Goal: Find specific page/section: Find specific page/section

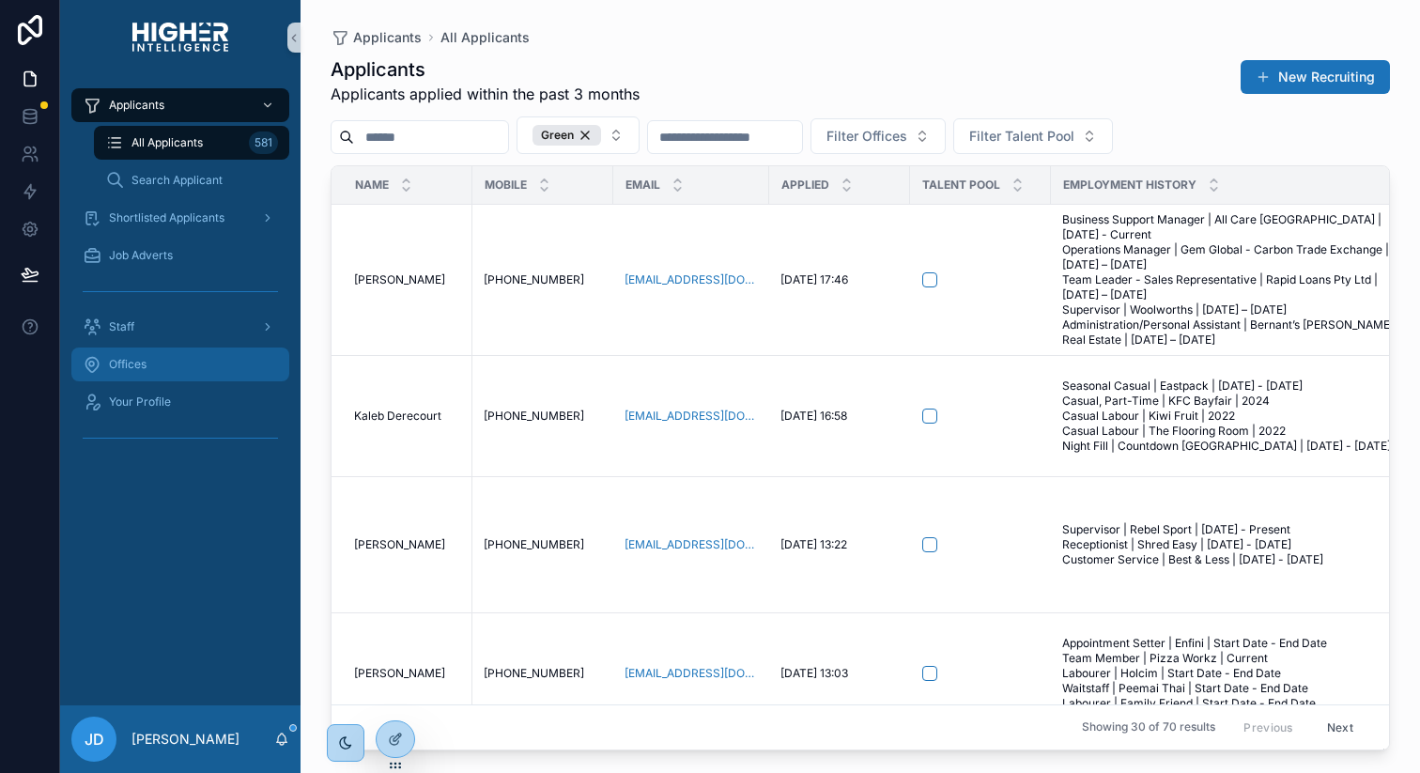
click at [156, 373] on div "Offices" at bounding box center [180, 364] width 195 height 30
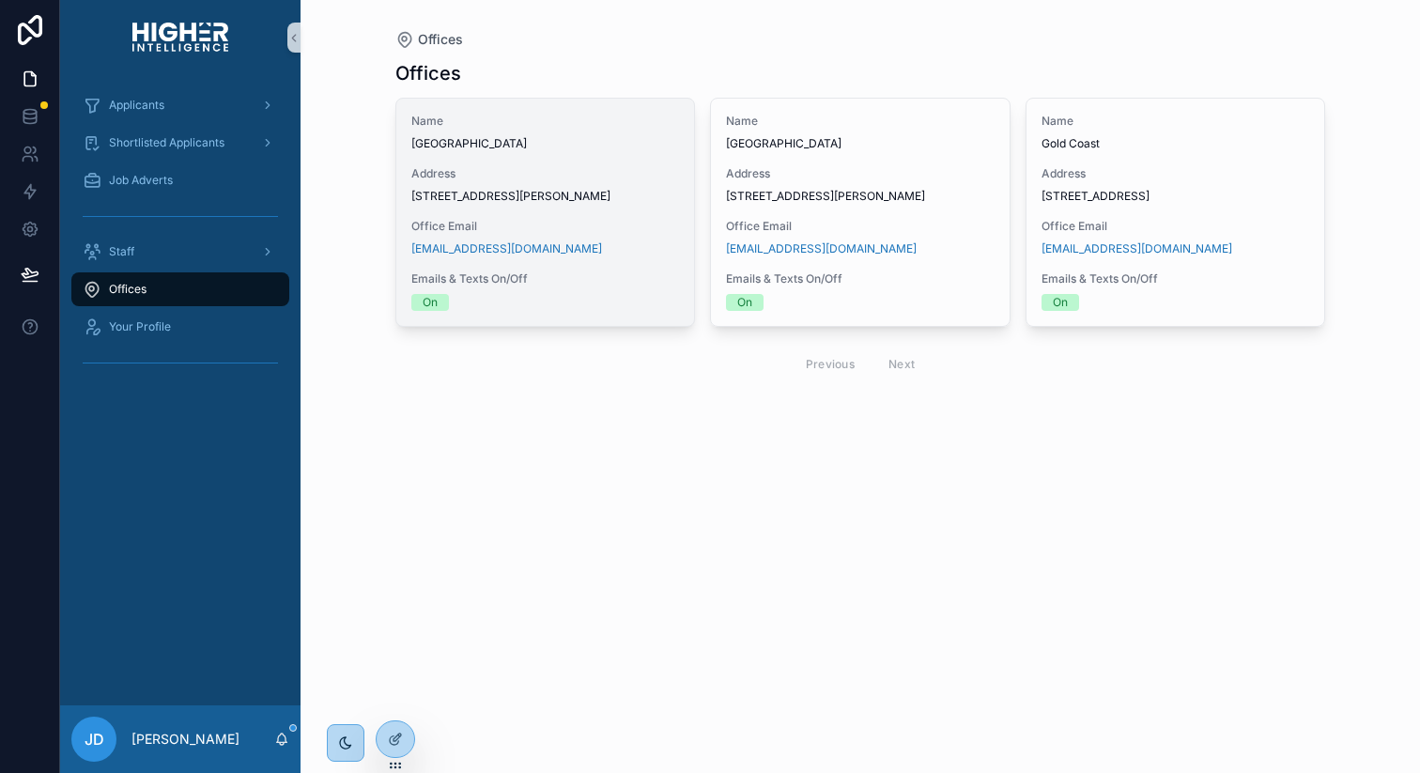
click at [567, 195] on span "27/88 L'Estrange Terrace, Kelvin Grove, QLD 4059" at bounding box center [545, 196] width 269 height 15
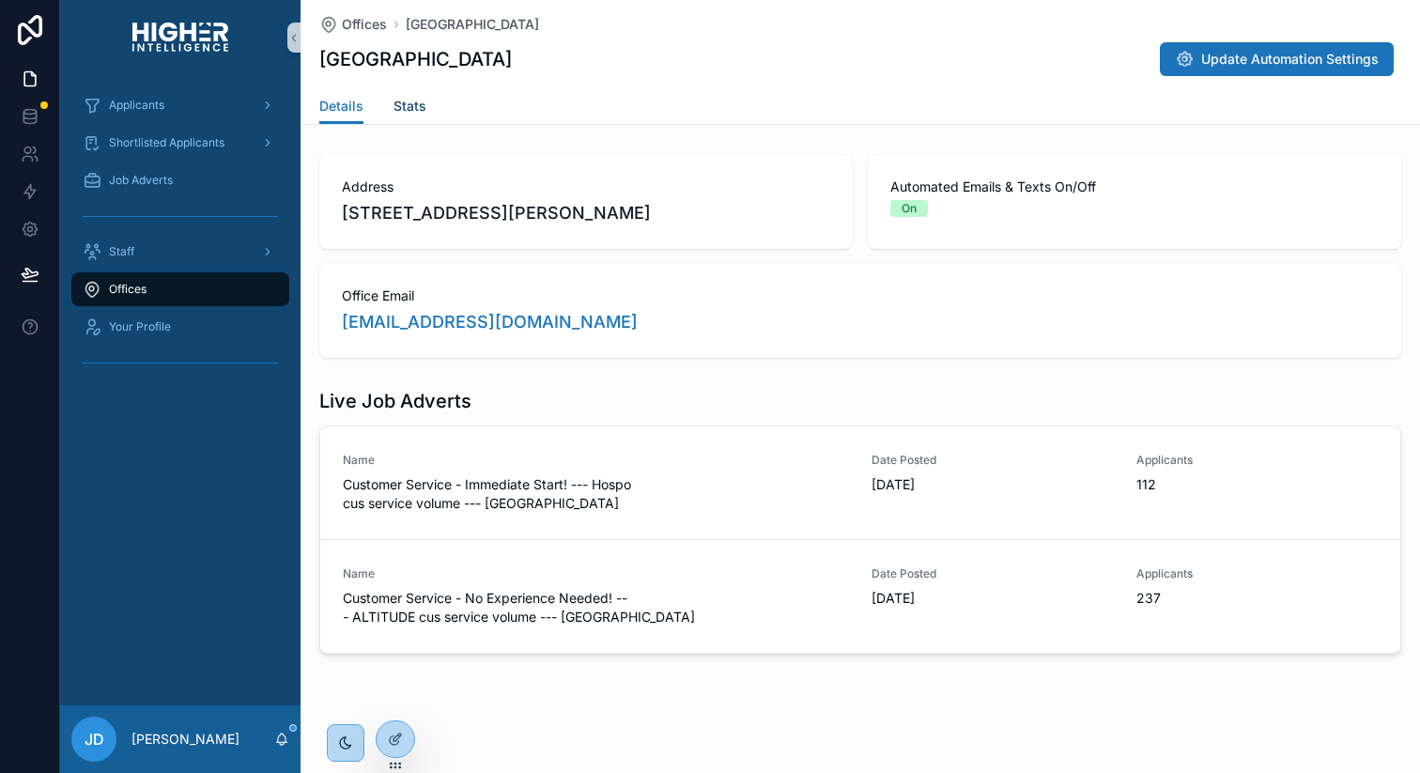
click at [404, 104] on span "Stats" at bounding box center [410, 106] width 33 height 19
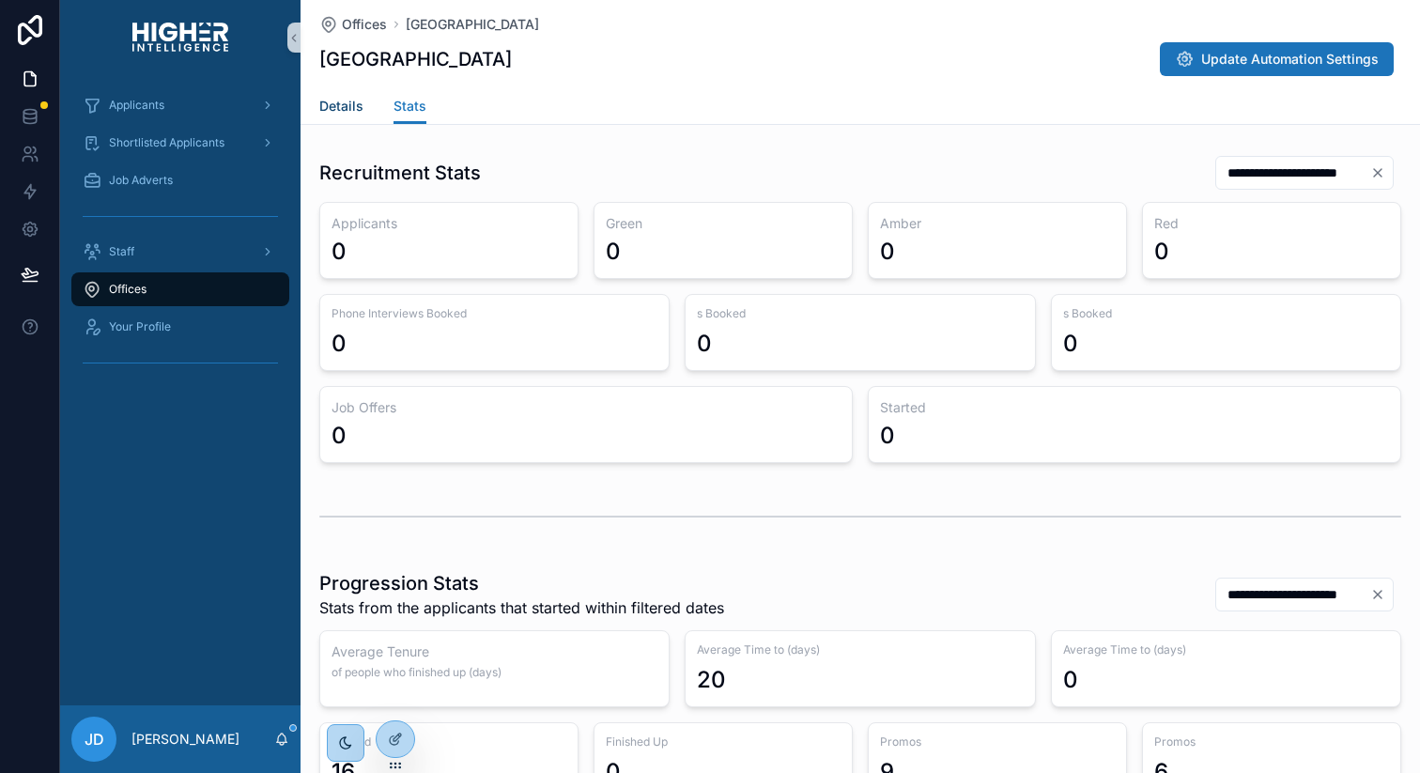
click at [330, 101] on span "Details" at bounding box center [341, 106] width 44 height 19
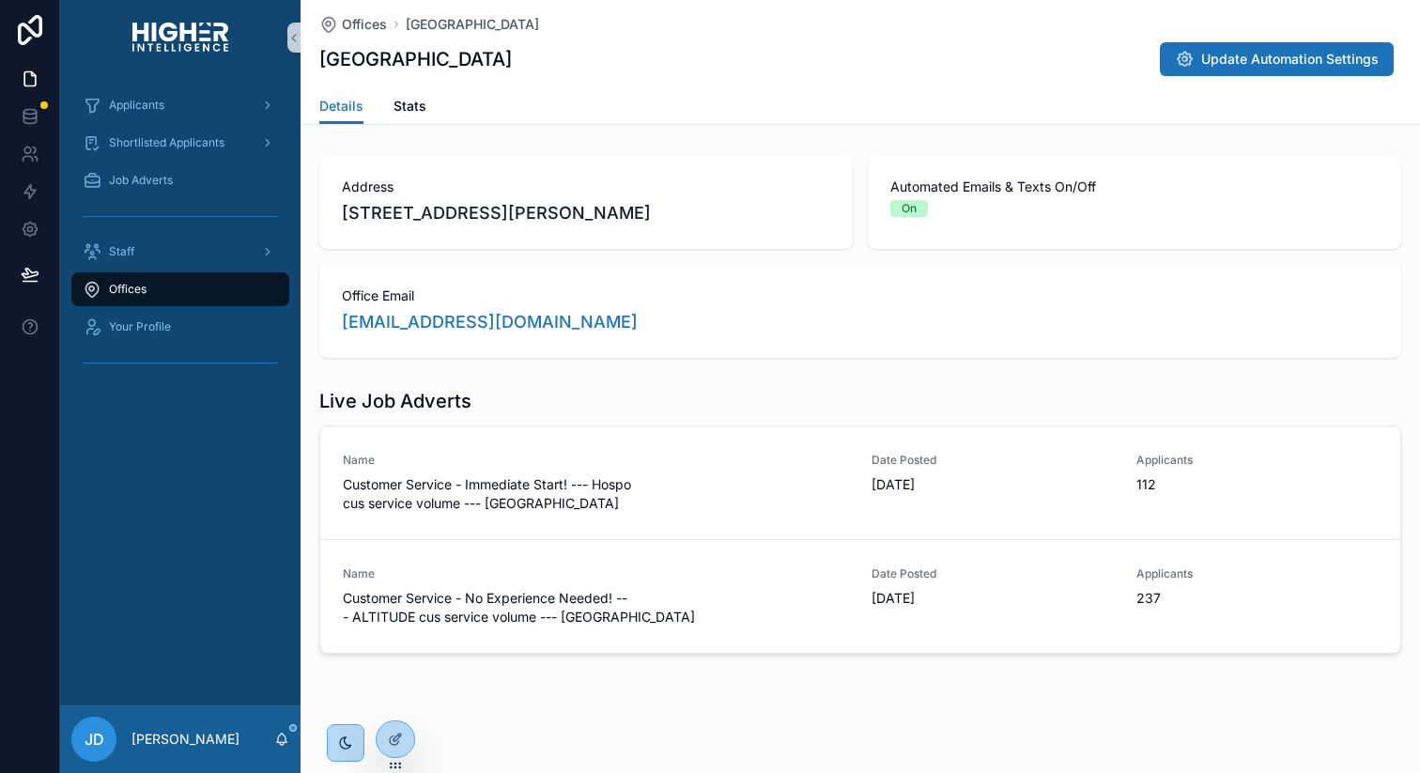
click at [135, 279] on div "Offices" at bounding box center [180, 289] width 195 height 30
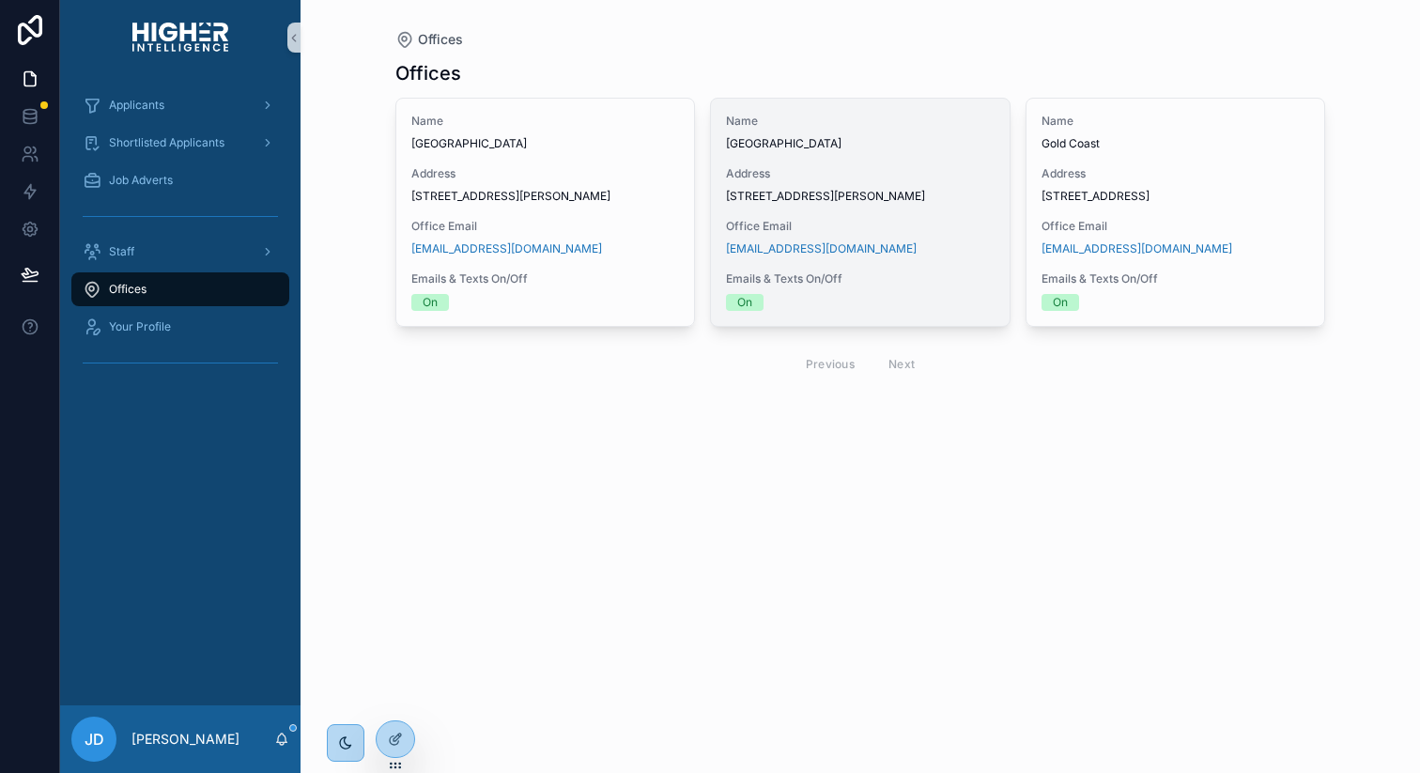
click at [926, 138] on span "Newcastle" at bounding box center [860, 143] width 269 height 15
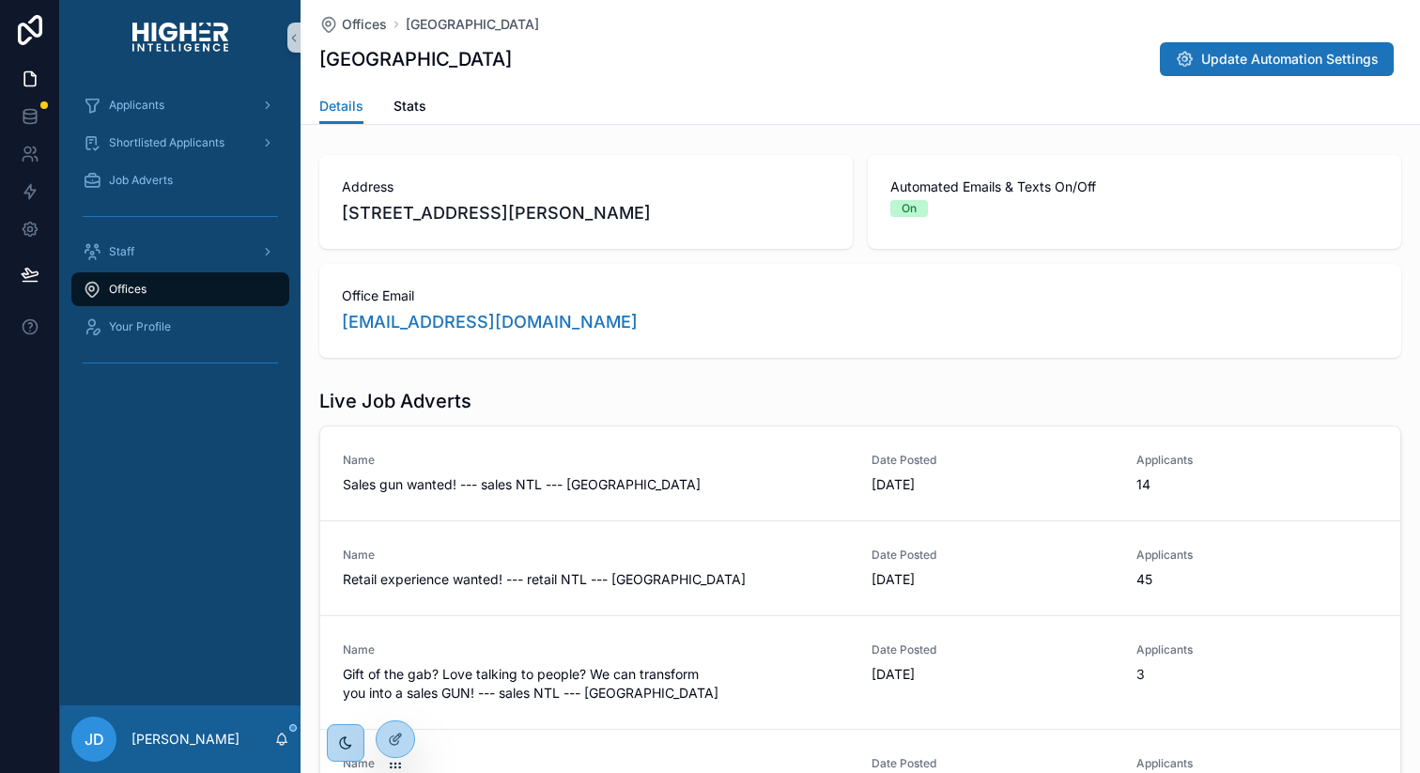
click at [186, 291] on div "Offices" at bounding box center [180, 289] width 195 height 30
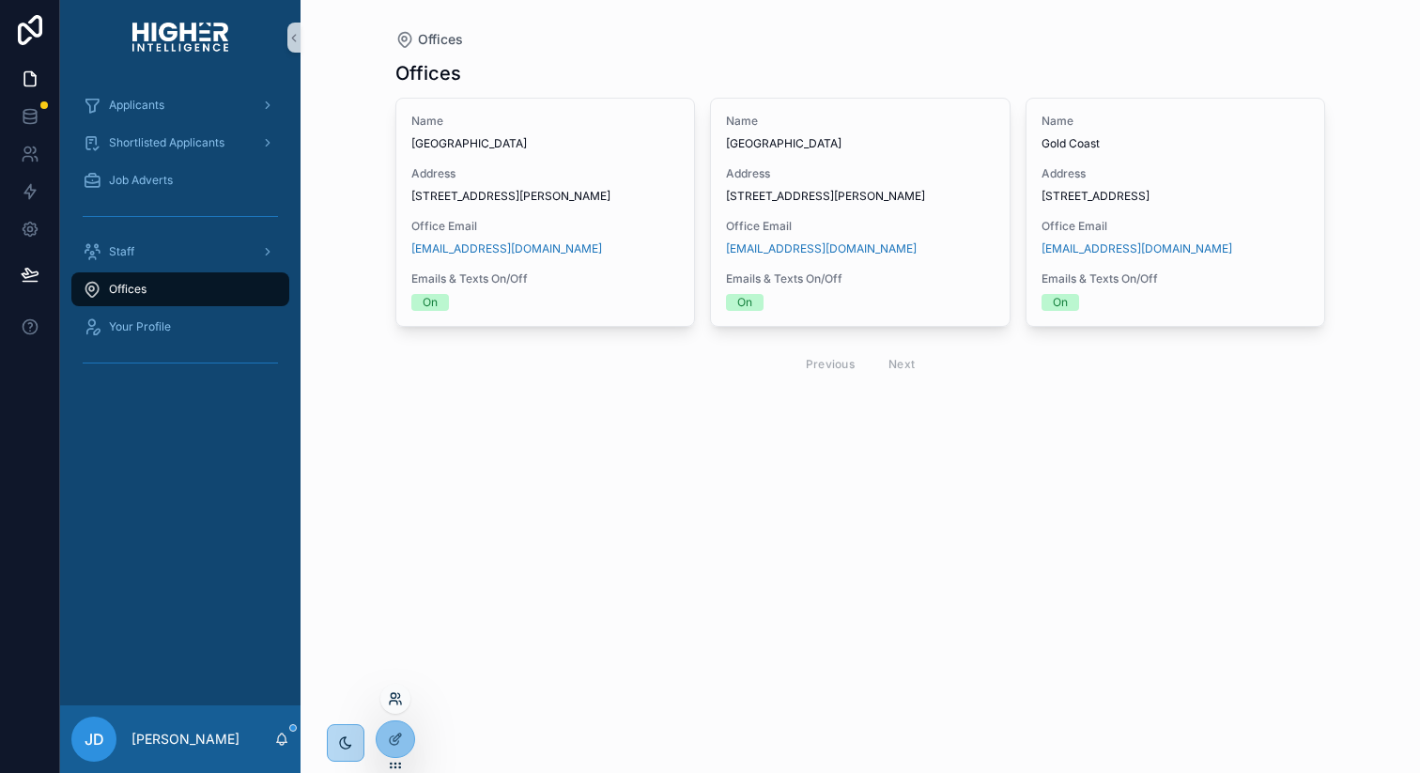
click at [400, 700] on icon at bounding box center [395, 698] width 15 height 15
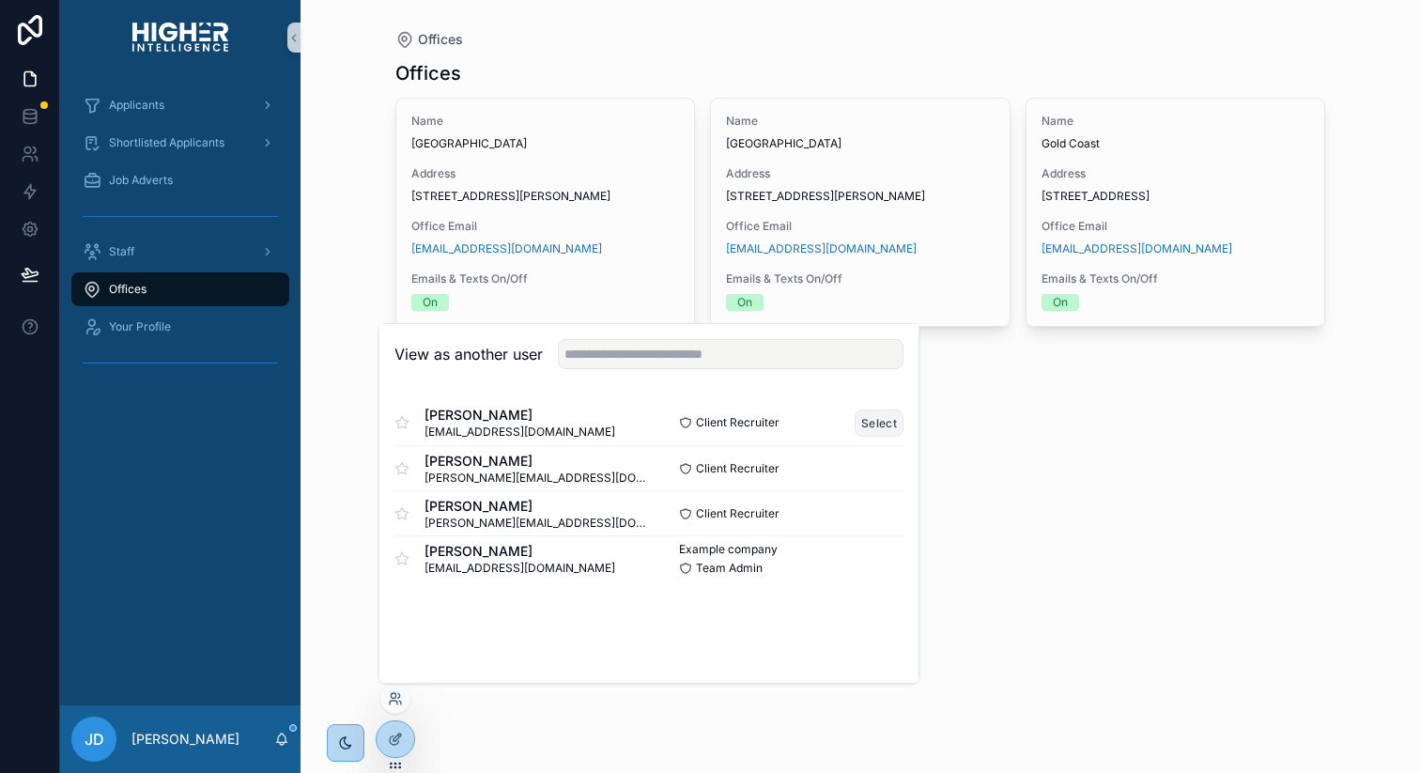
click at [870, 418] on button "Select" at bounding box center [879, 423] width 49 height 27
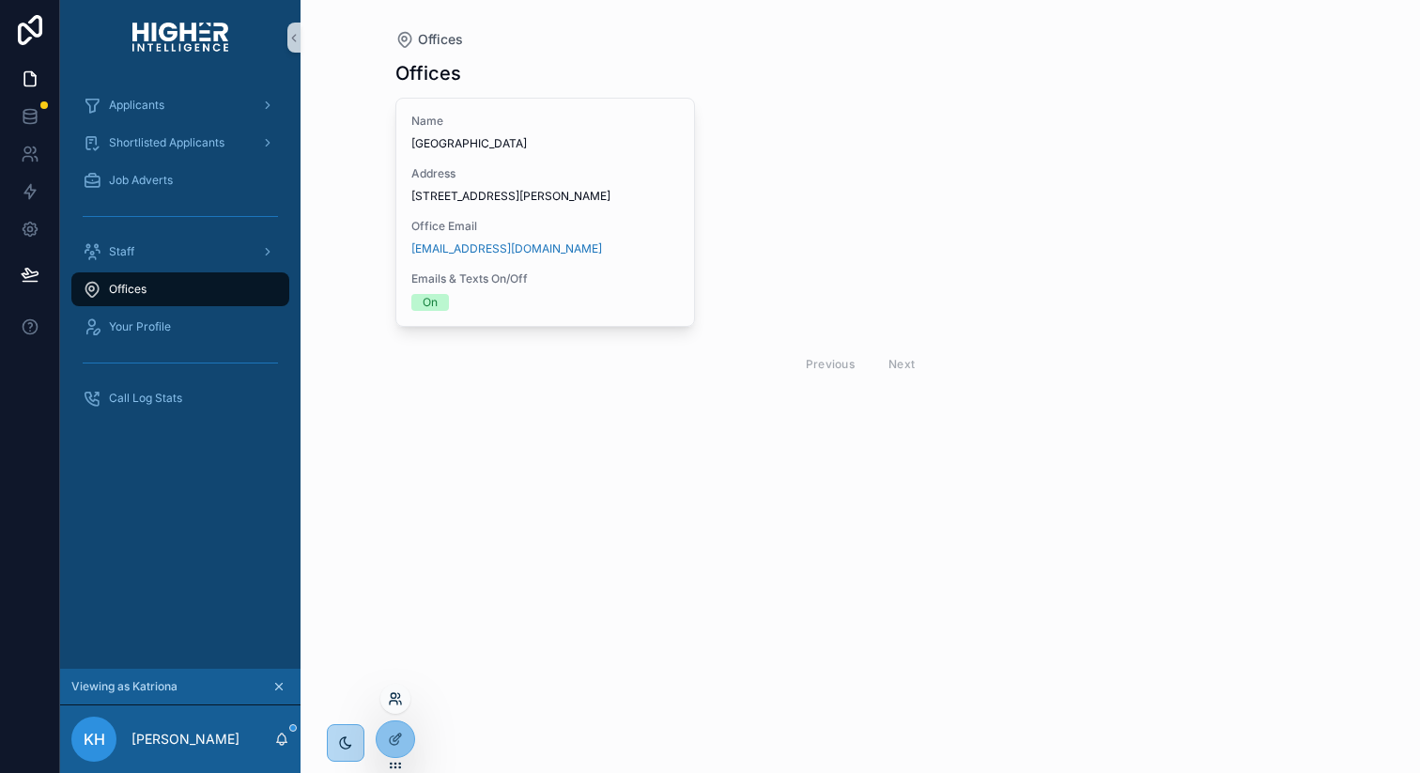
click at [395, 704] on icon at bounding box center [395, 698] width 15 height 15
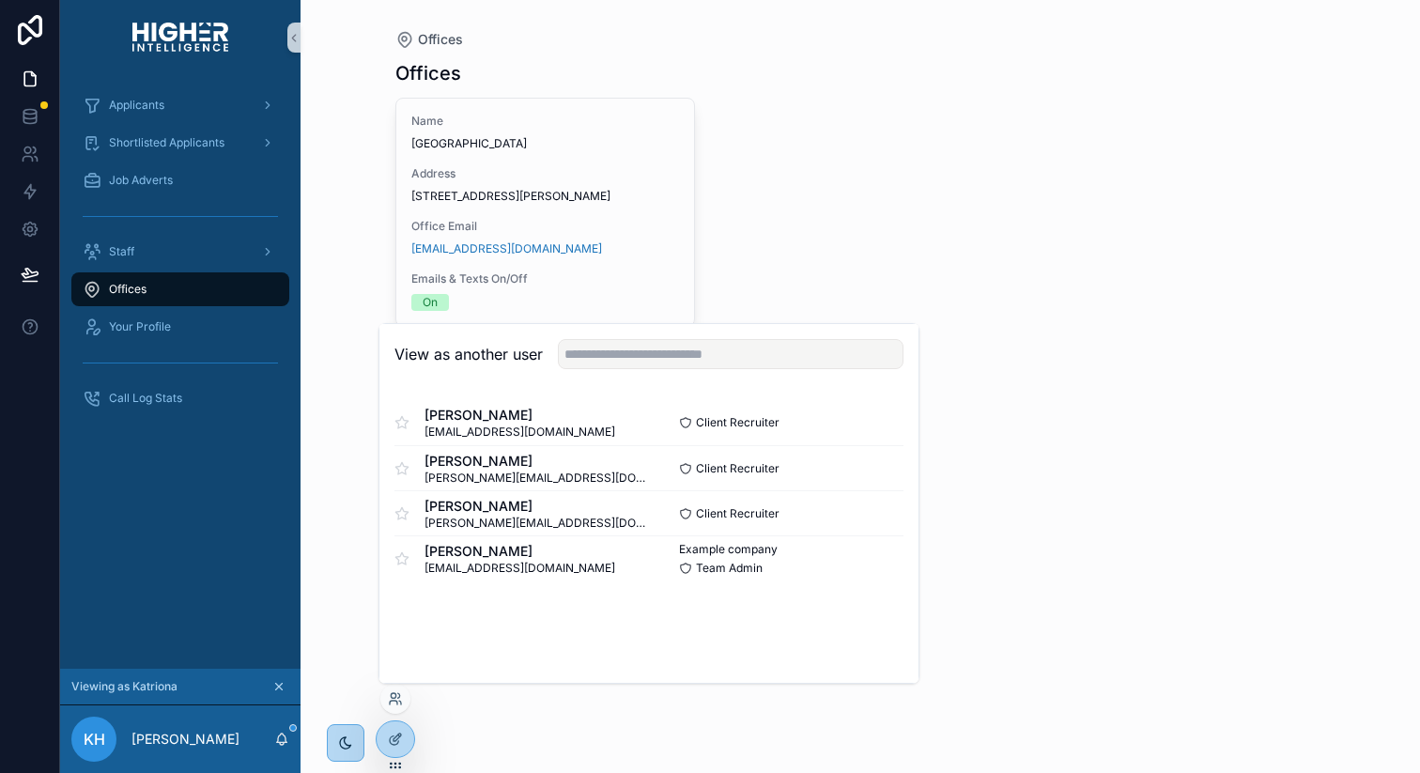
click at [333, 655] on div "Offices Offices Name Brisbane Address 27/88 L'Estrange Terrace, Kelvin Grove, Q…" at bounding box center [861, 386] width 1120 height 773
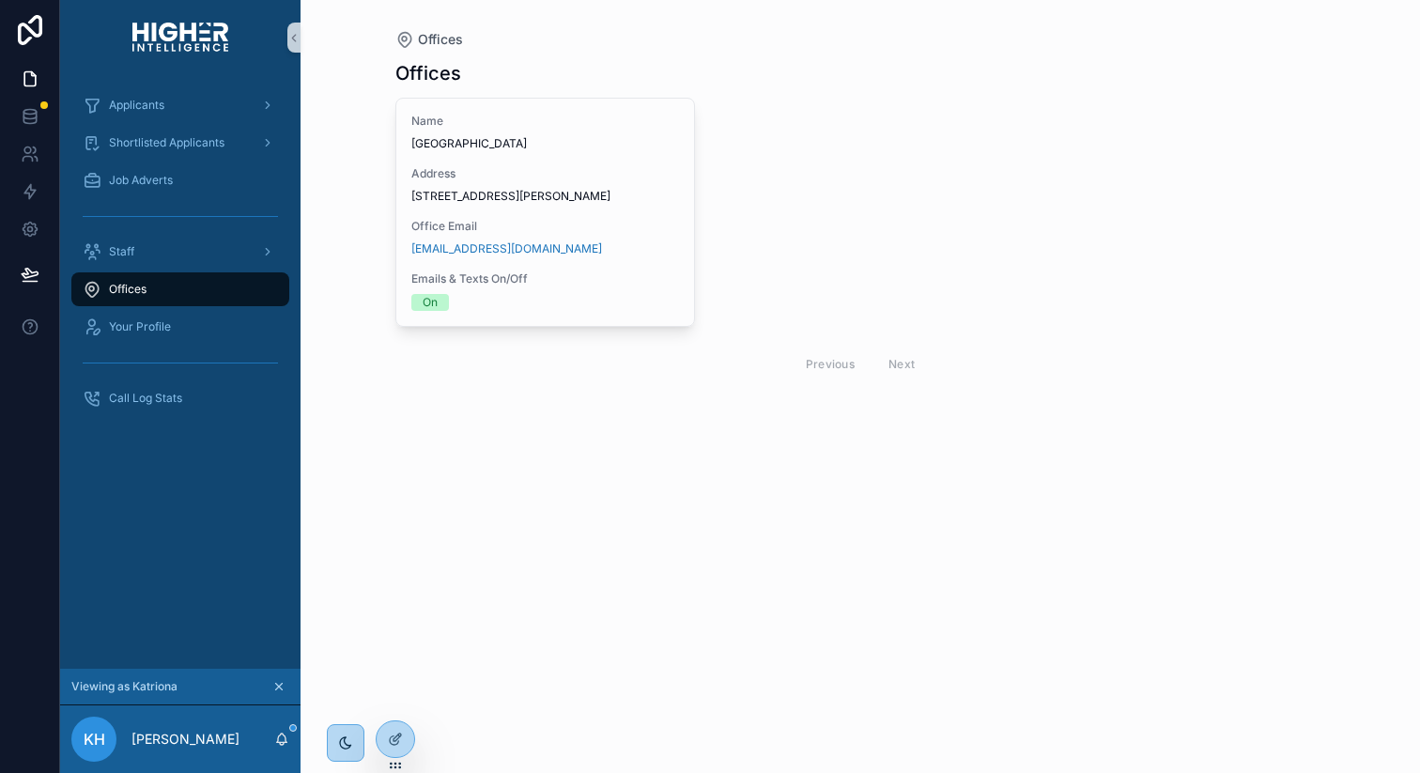
click at [278, 684] on icon "scrollable content" at bounding box center [278, 686] width 13 height 13
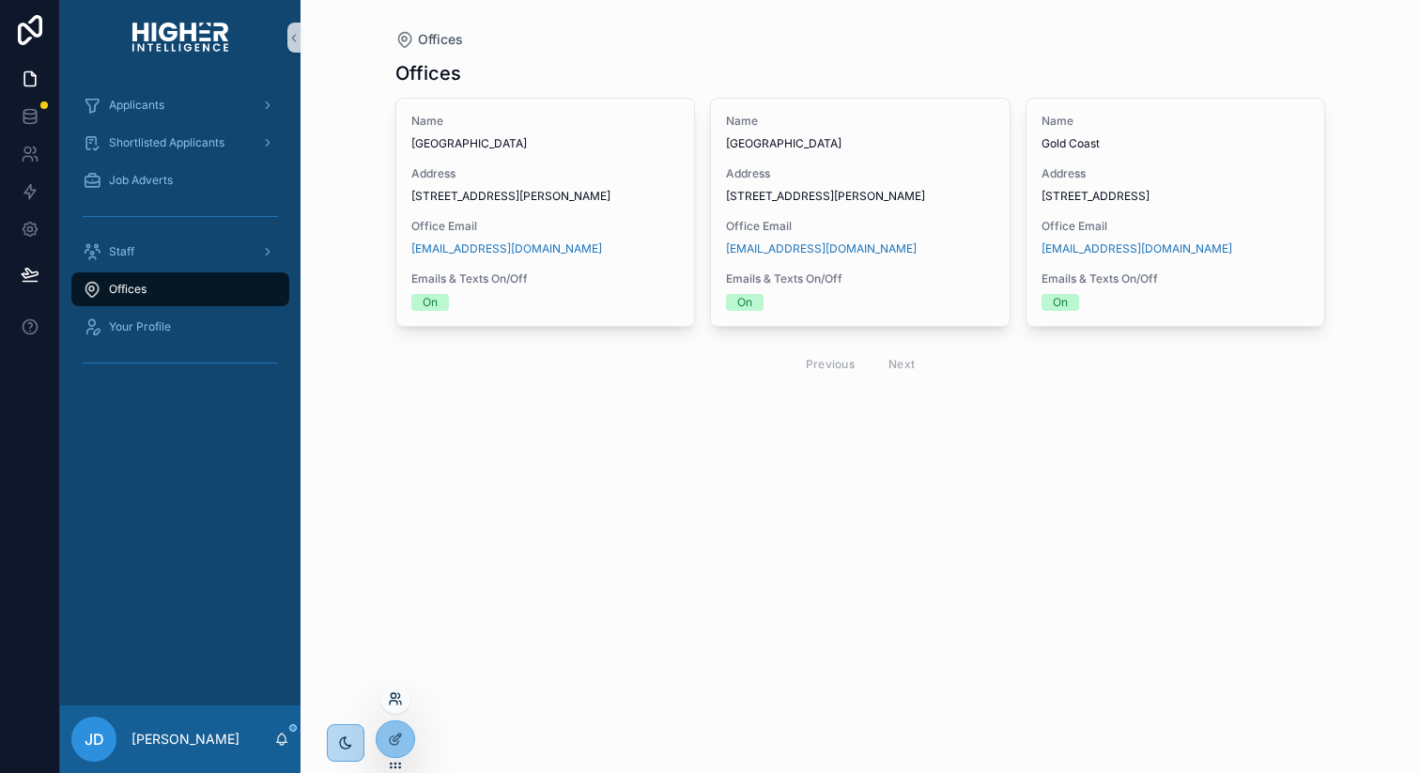
click at [398, 693] on icon at bounding box center [399, 695] width 2 height 5
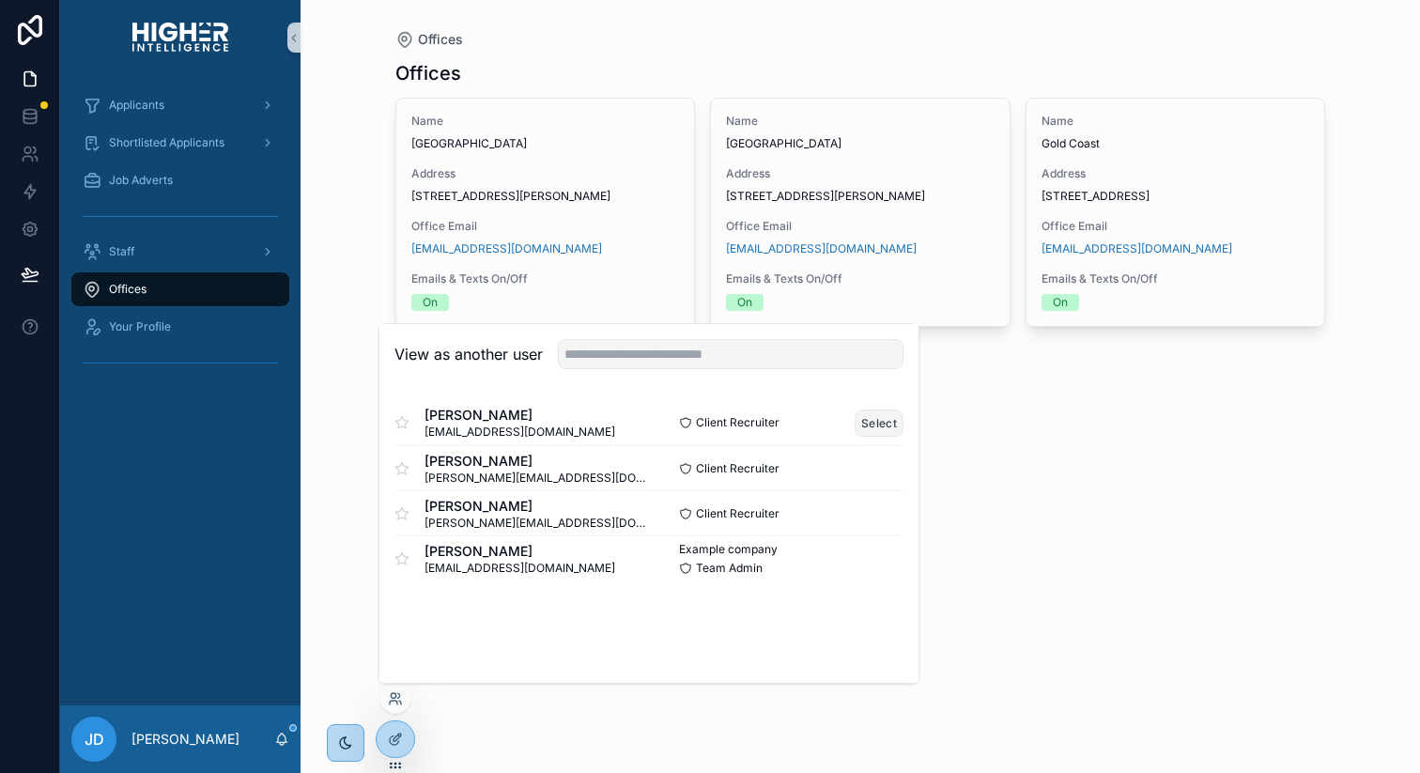
click at [889, 425] on button "Select" at bounding box center [879, 423] width 49 height 27
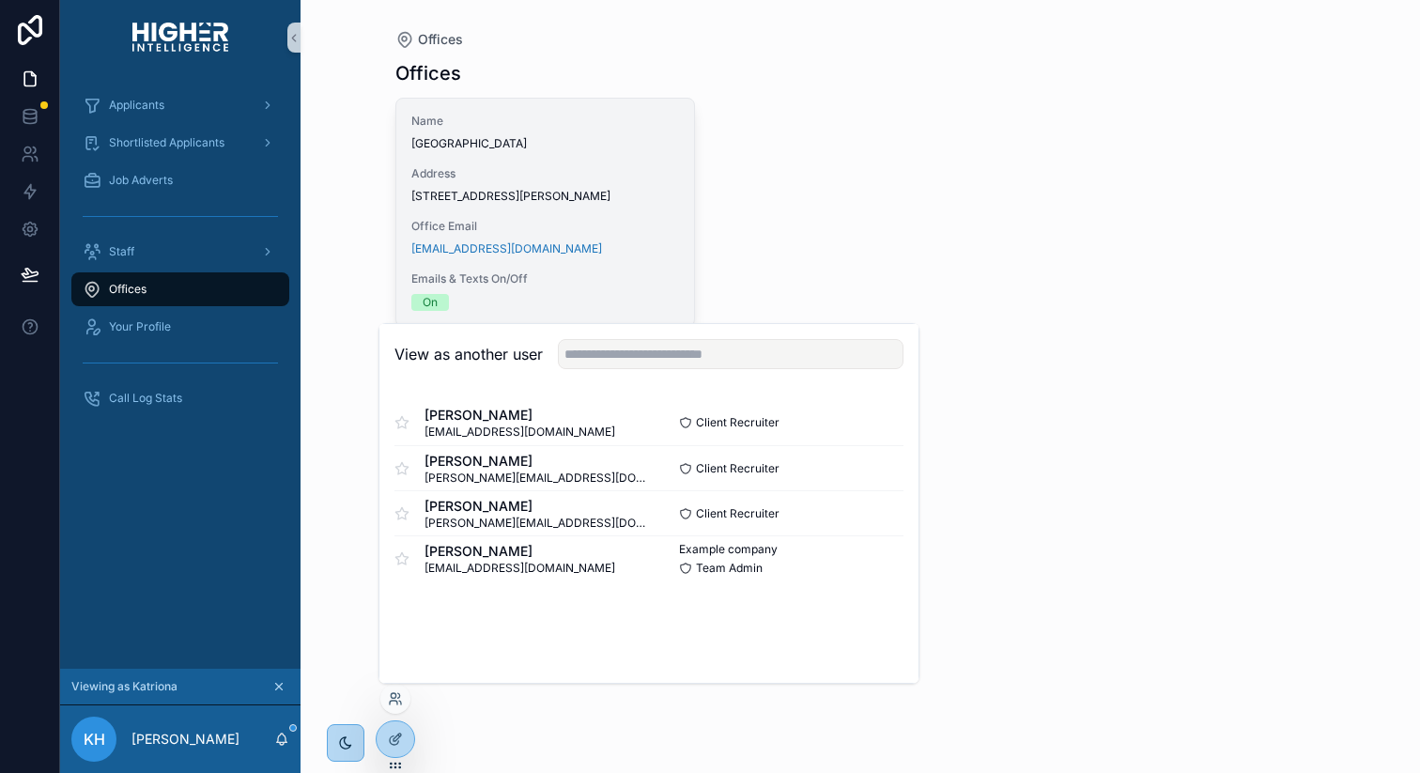
click at [549, 167] on span "Address" at bounding box center [545, 173] width 269 height 15
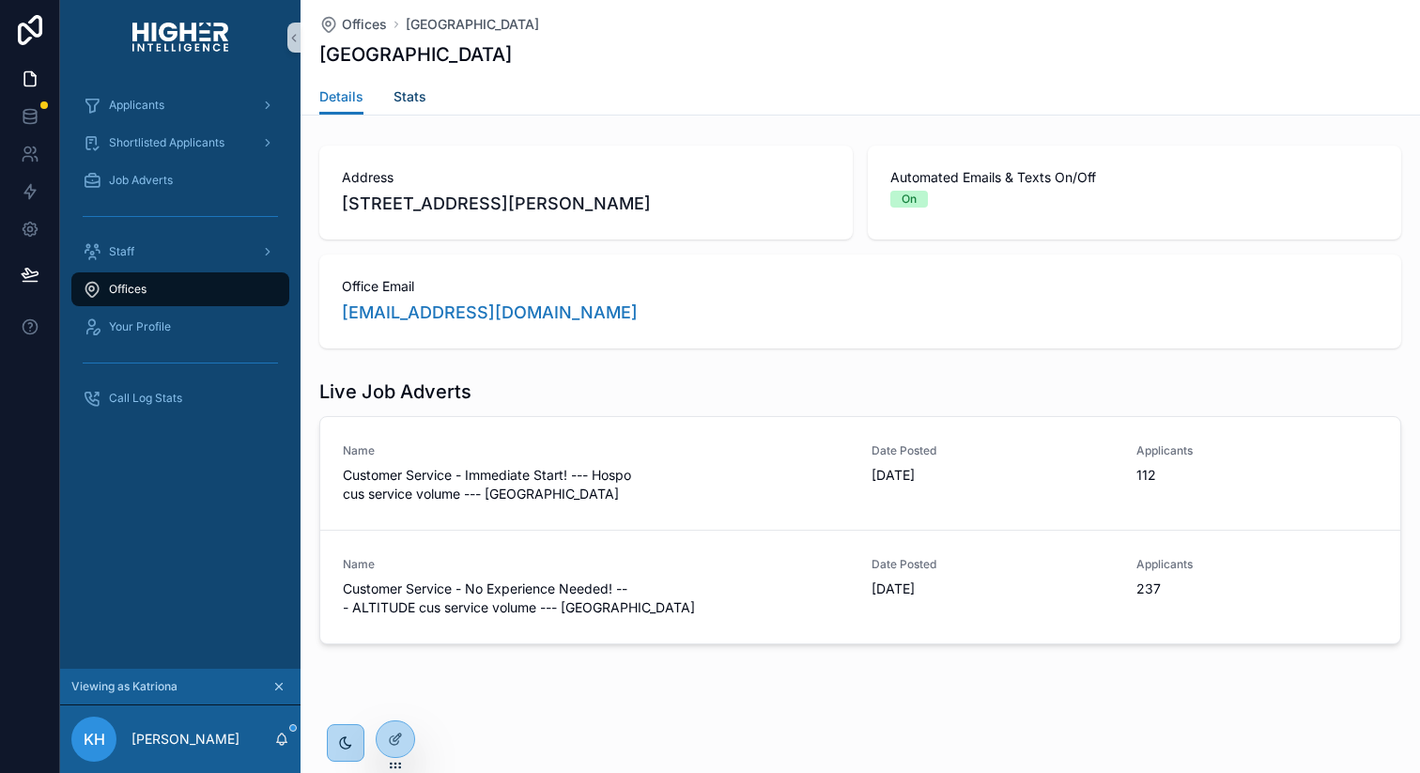
click at [400, 93] on span "Stats" at bounding box center [410, 96] width 33 height 19
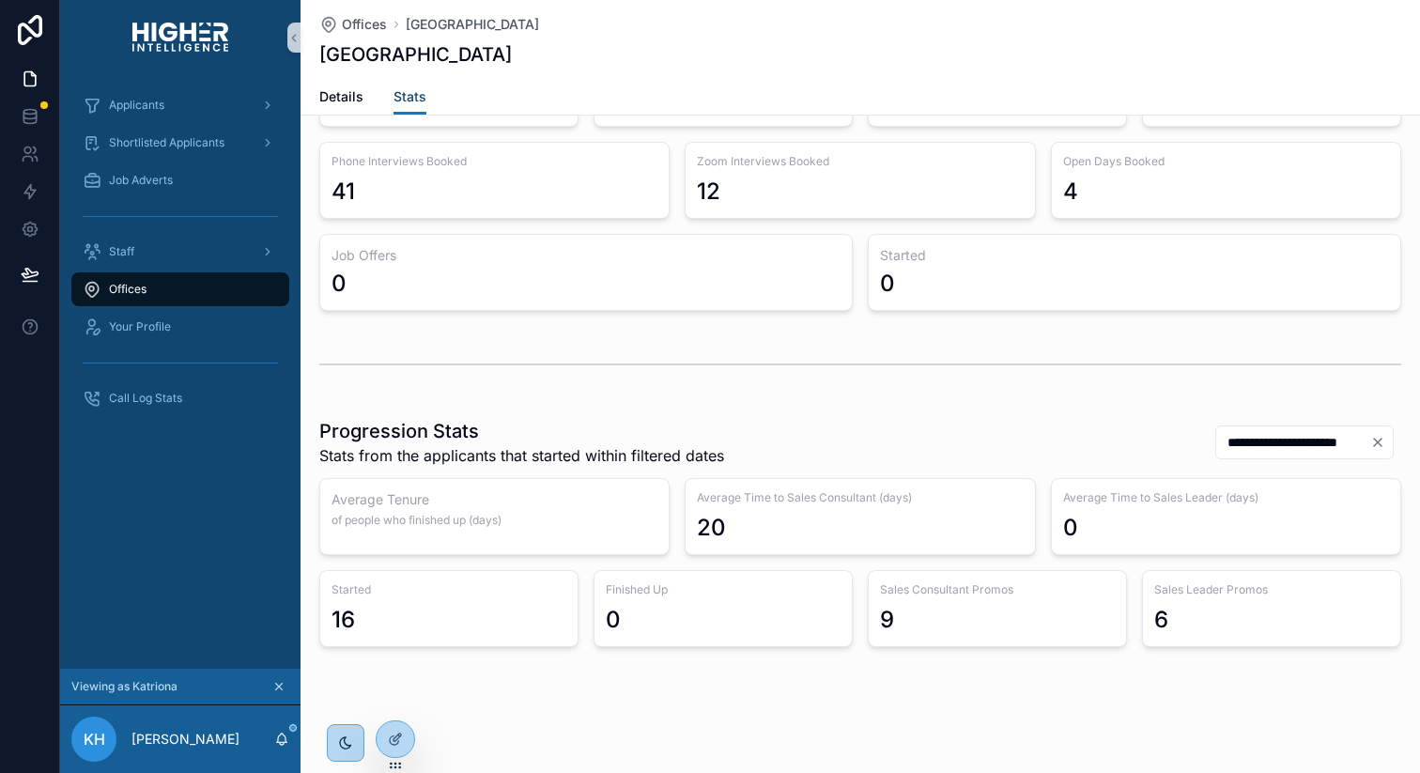
scroll to position [145, 0]
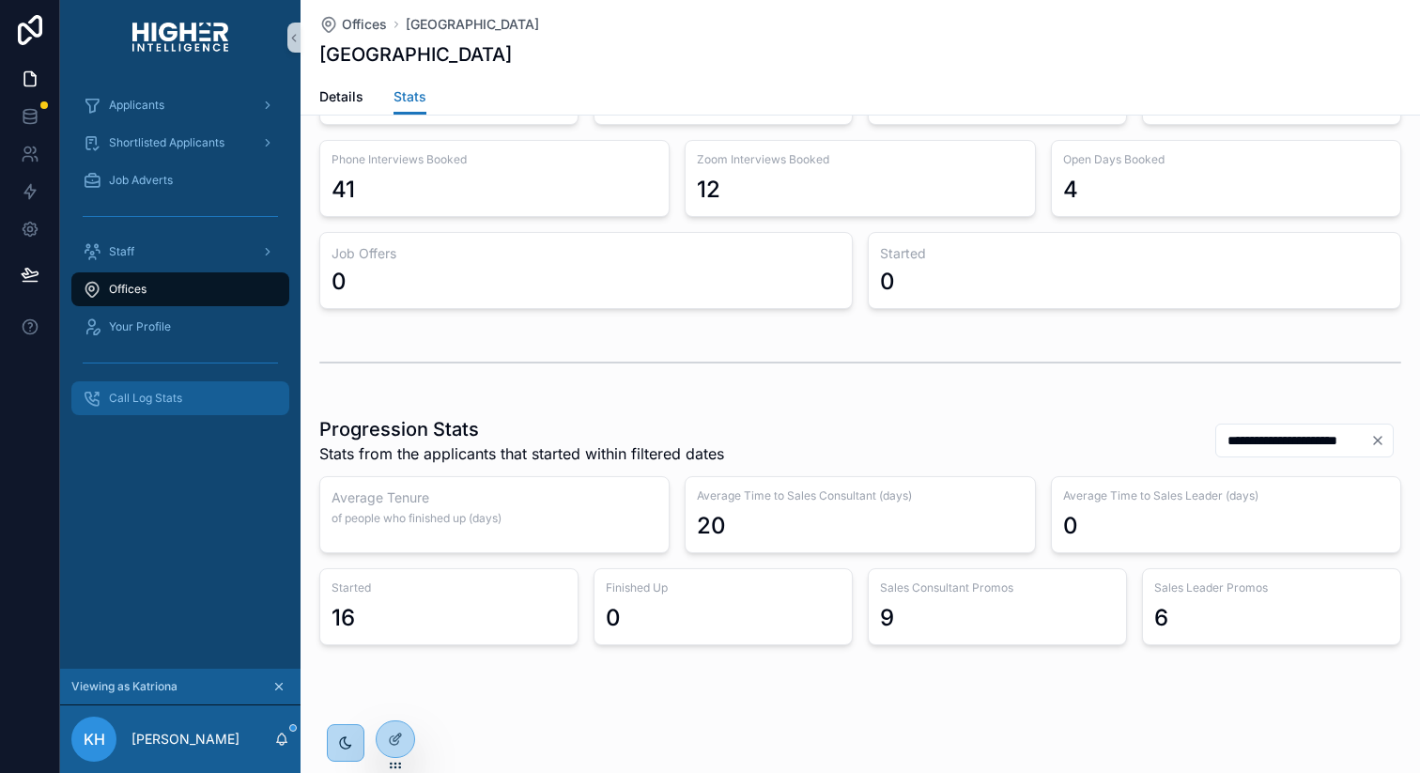
click at [131, 402] on span "Call Log Stats" at bounding box center [145, 398] width 73 height 15
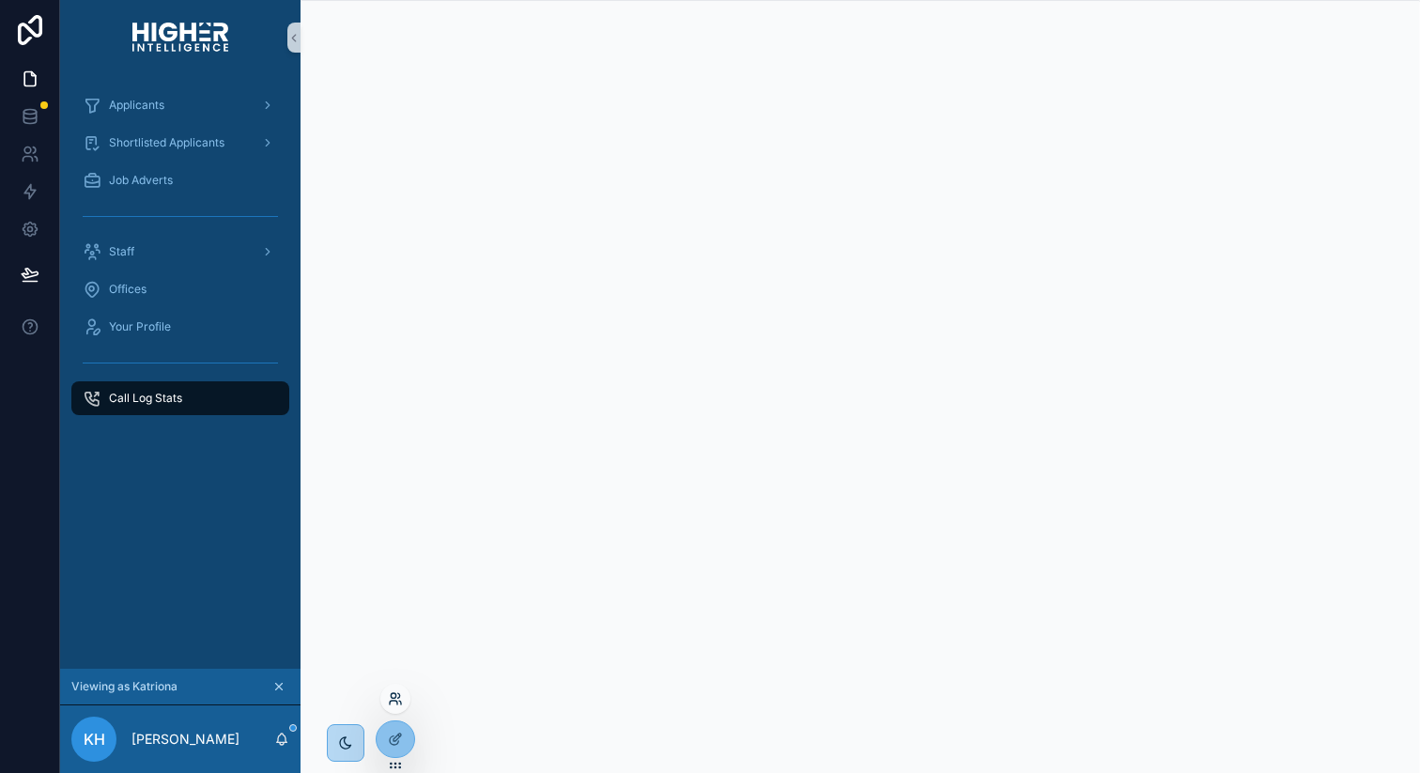
click at [395, 696] on icon at bounding box center [395, 698] width 15 height 15
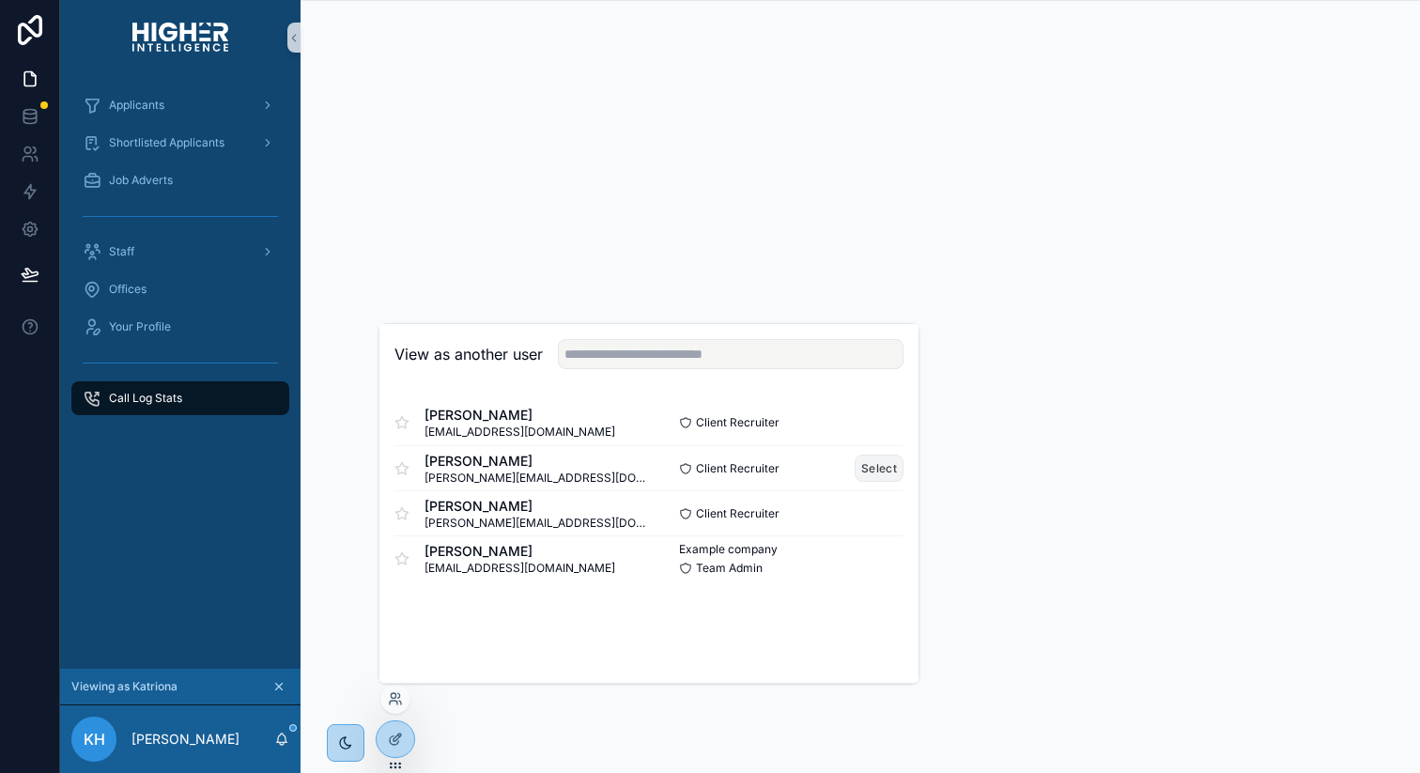
click at [885, 466] on button "Select" at bounding box center [879, 468] width 49 height 27
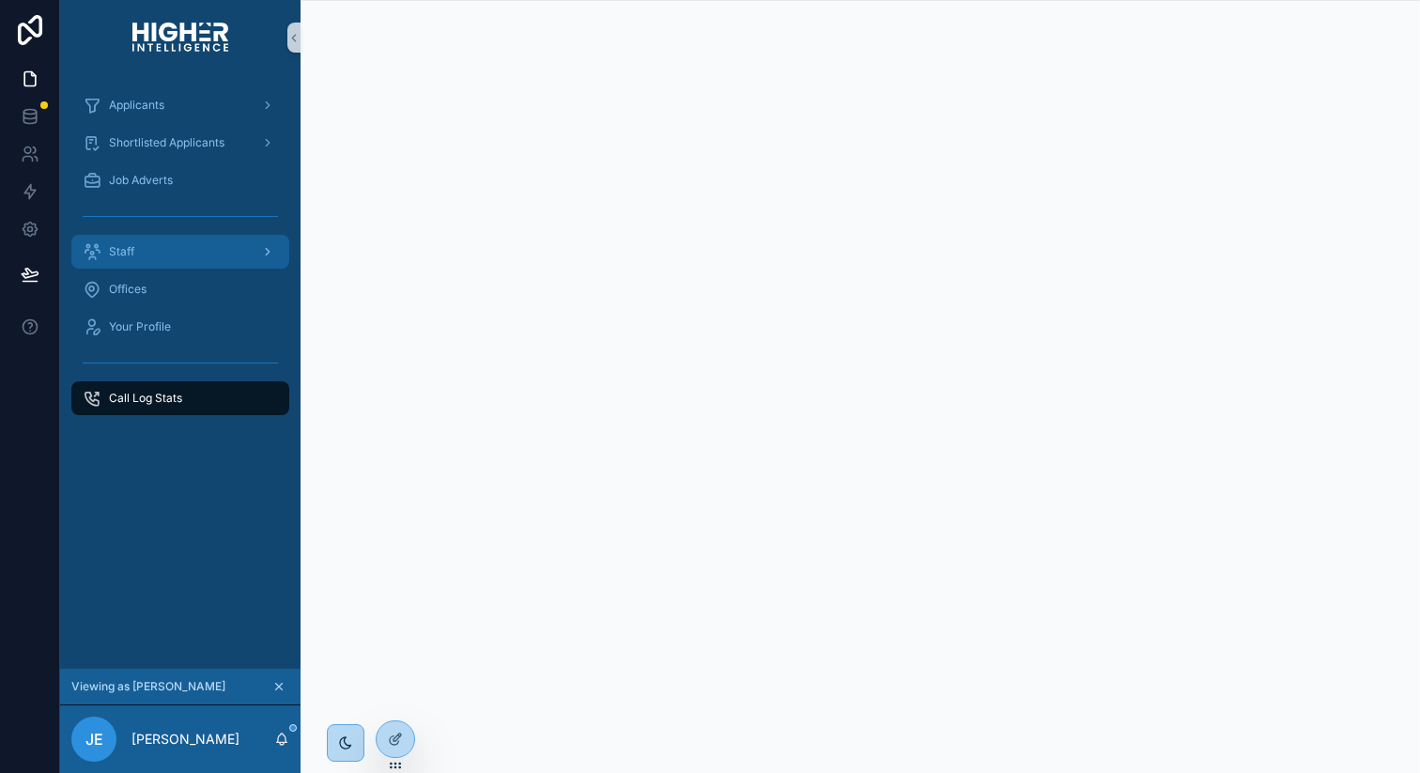
click at [206, 252] on div "Staff" at bounding box center [180, 252] width 195 height 30
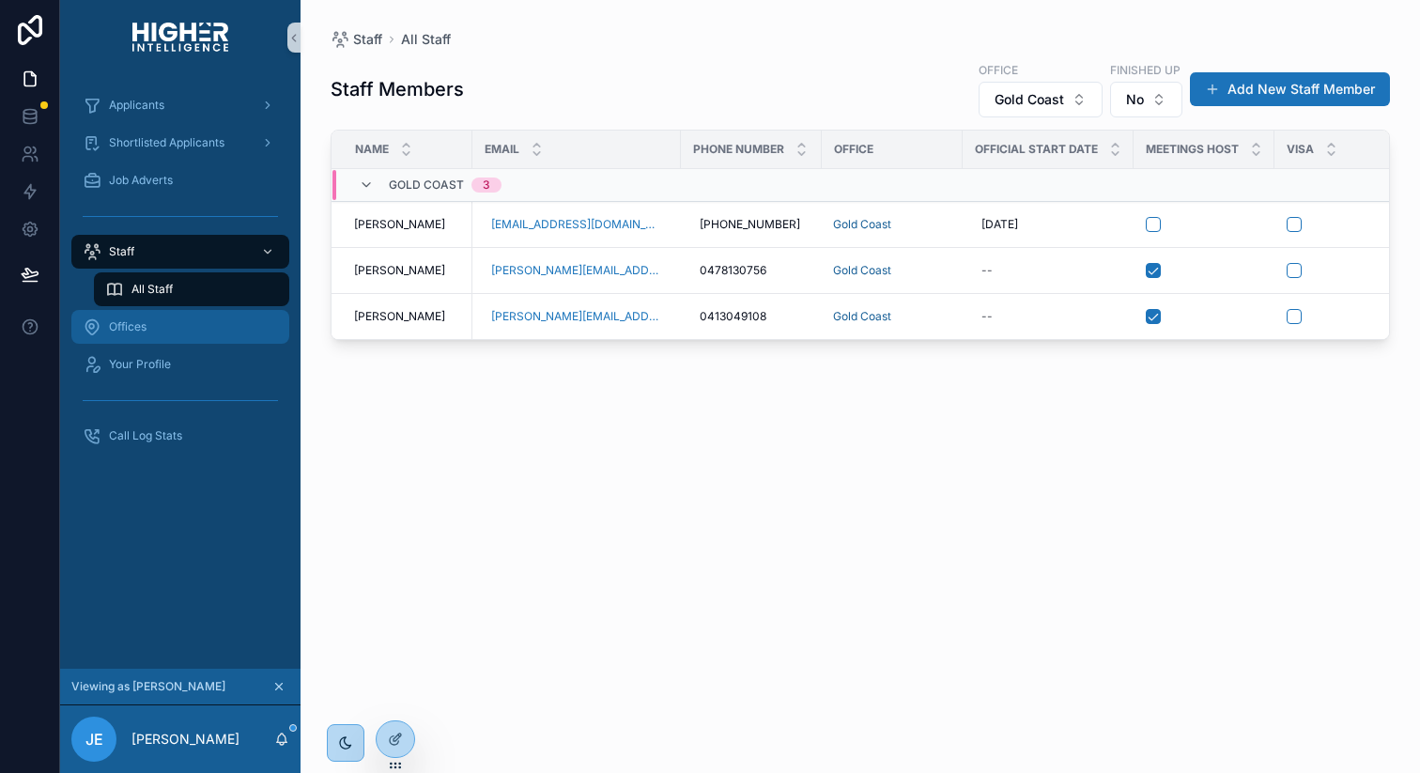
click at [168, 332] on div "Offices" at bounding box center [180, 327] width 195 height 30
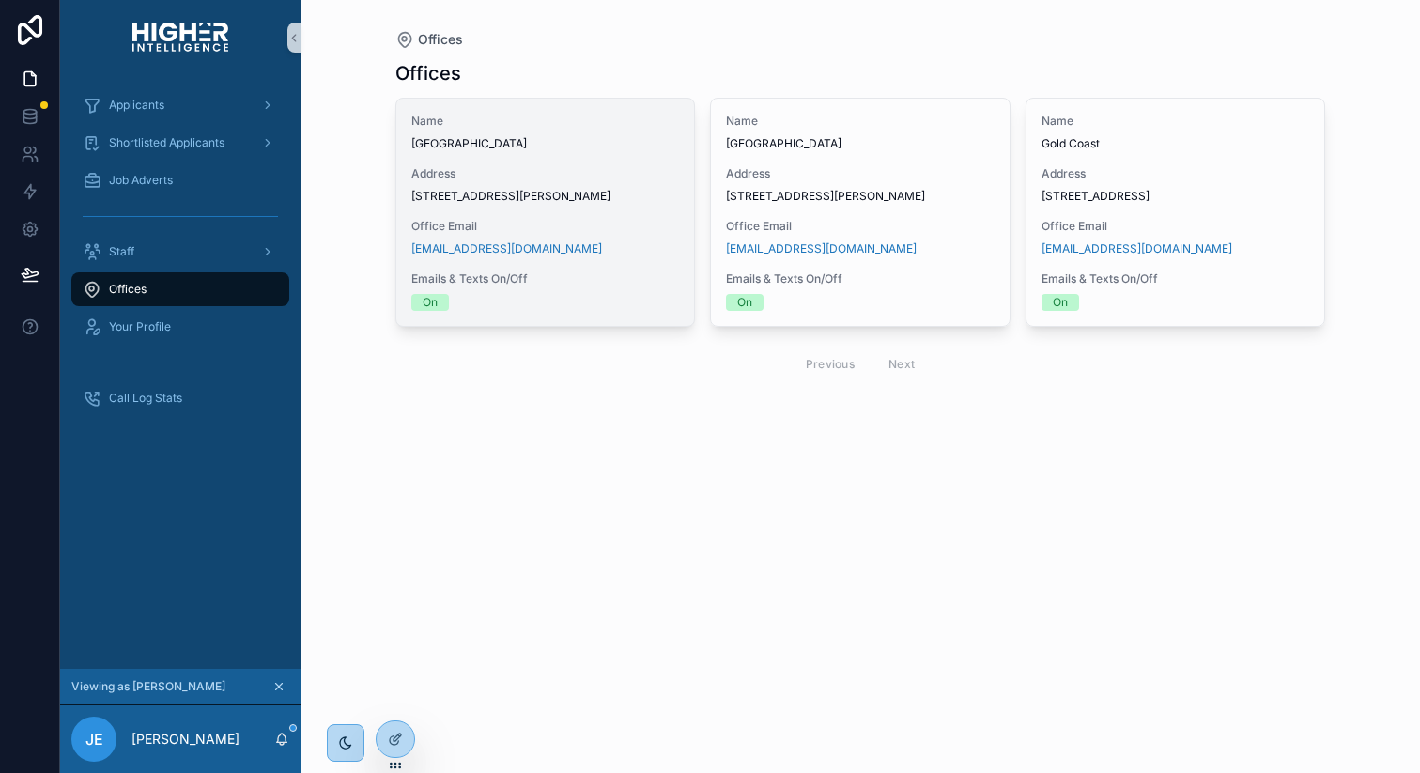
drag, startPoint x: 488, startPoint y: 206, endPoint x: 473, endPoint y: 178, distance: 31.6
click at [473, 178] on span "Address" at bounding box center [545, 173] width 269 height 15
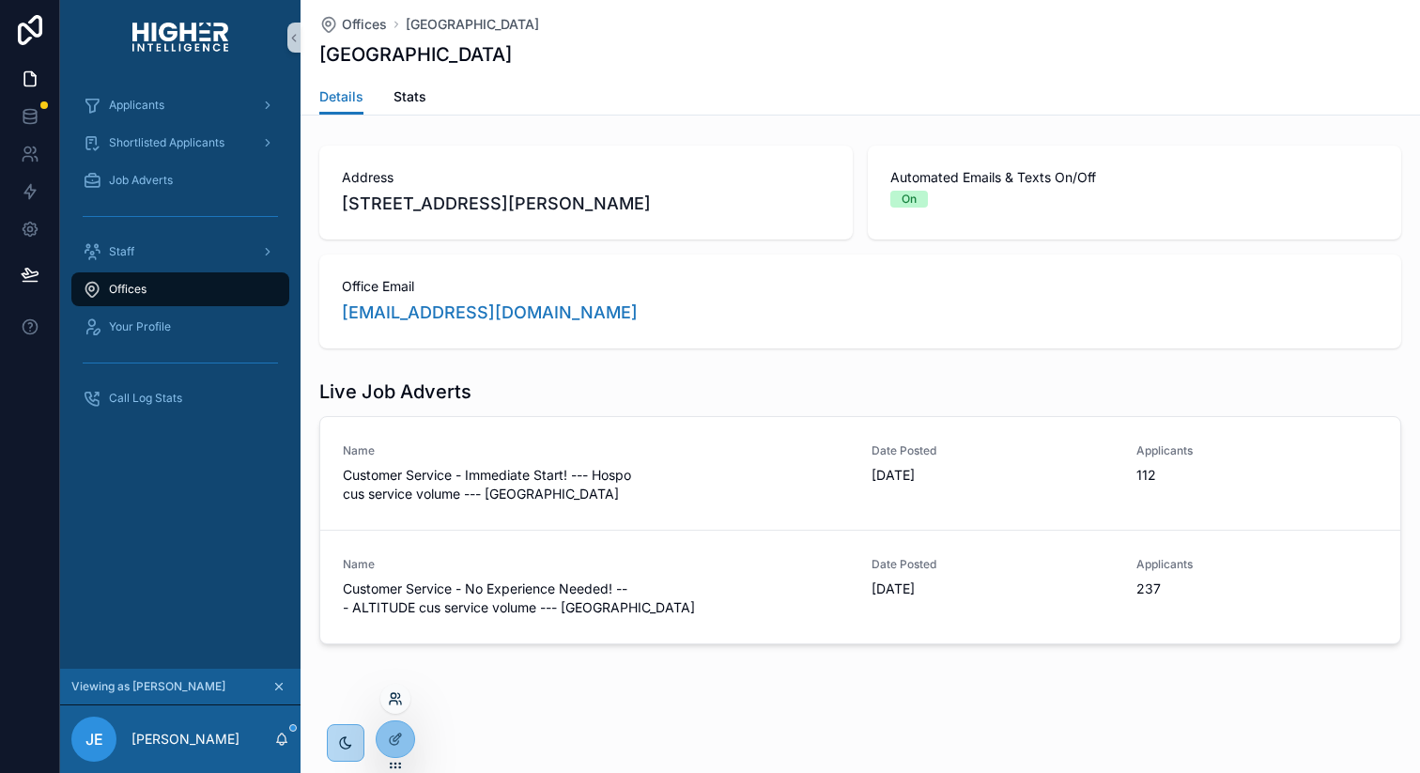
click at [395, 705] on icon at bounding box center [395, 698] width 15 height 15
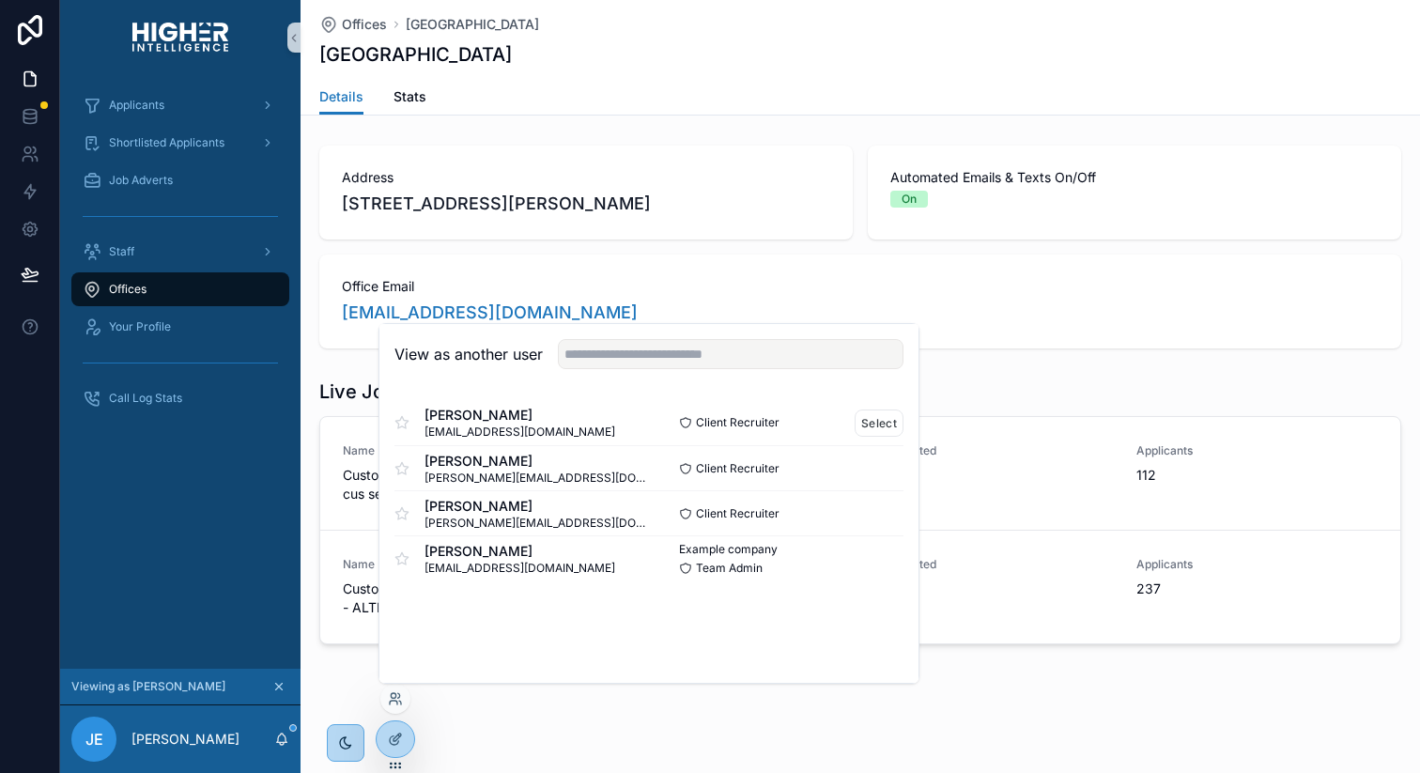
click at [485, 412] on span "Katriona Horn" at bounding box center [520, 415] width 191 height 19
click at [896, 419] on button "Select" at bounding box center [879, 423] width 49 height 27
click at [879, 424] on button "Select" at bounding box center [879, 423] width 49 height 27
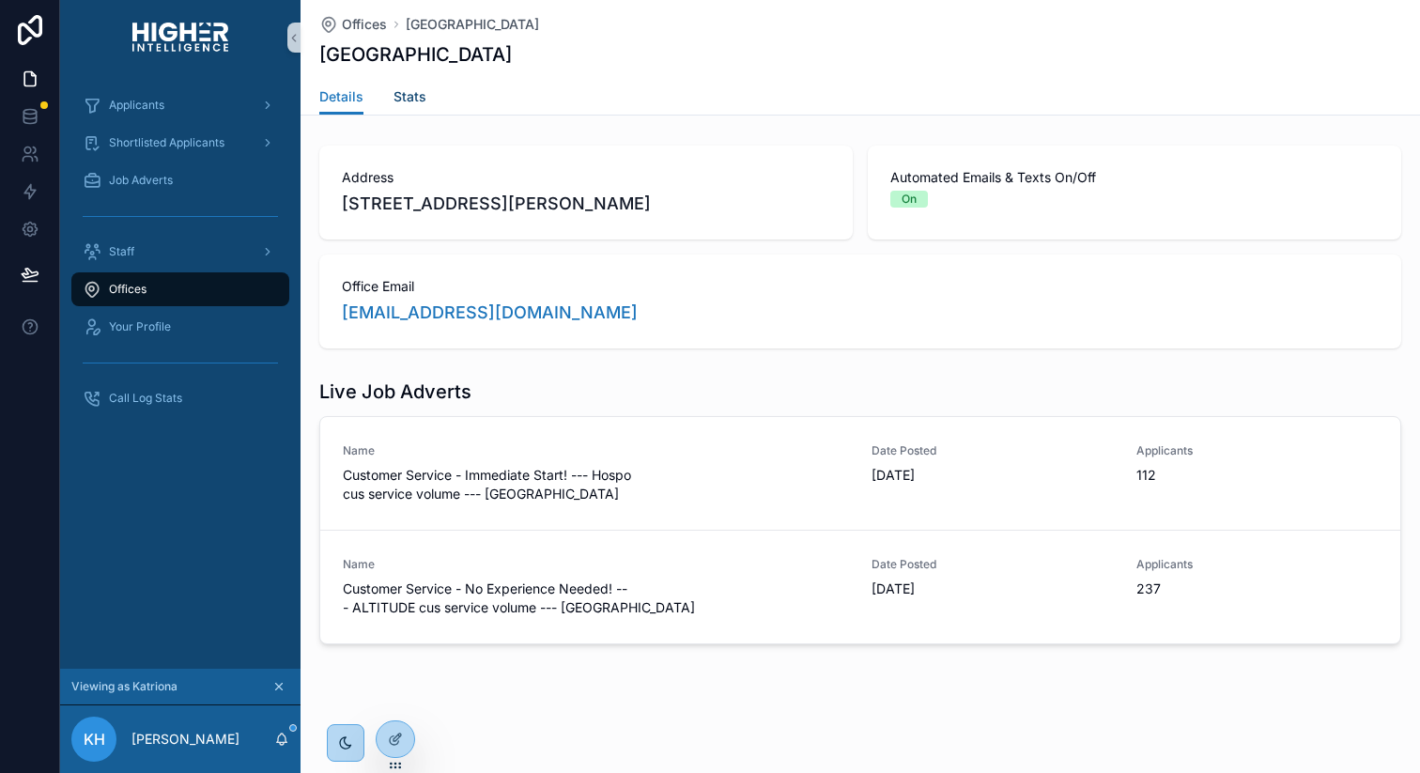
click at [427, 91] on div "Details Stats" at bounding box center [860, 97] width 1082 height 36
click at [414, 93] on span "Stats" at bounding box center [410, 96] width 33 height 19
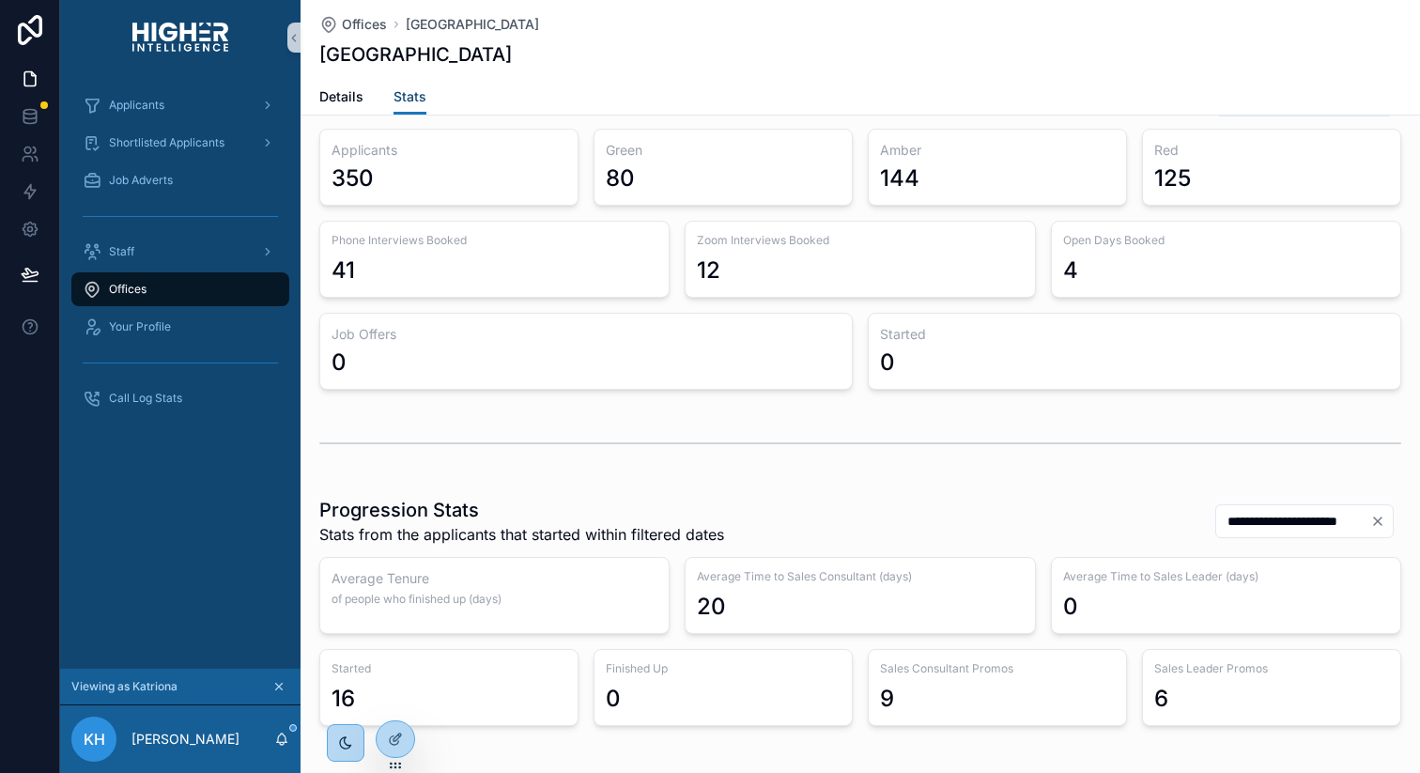
scroll to position [62, 0]
click at [155, 101] on span "Applicants" at bounding box center [136, 105] width 55 height 15
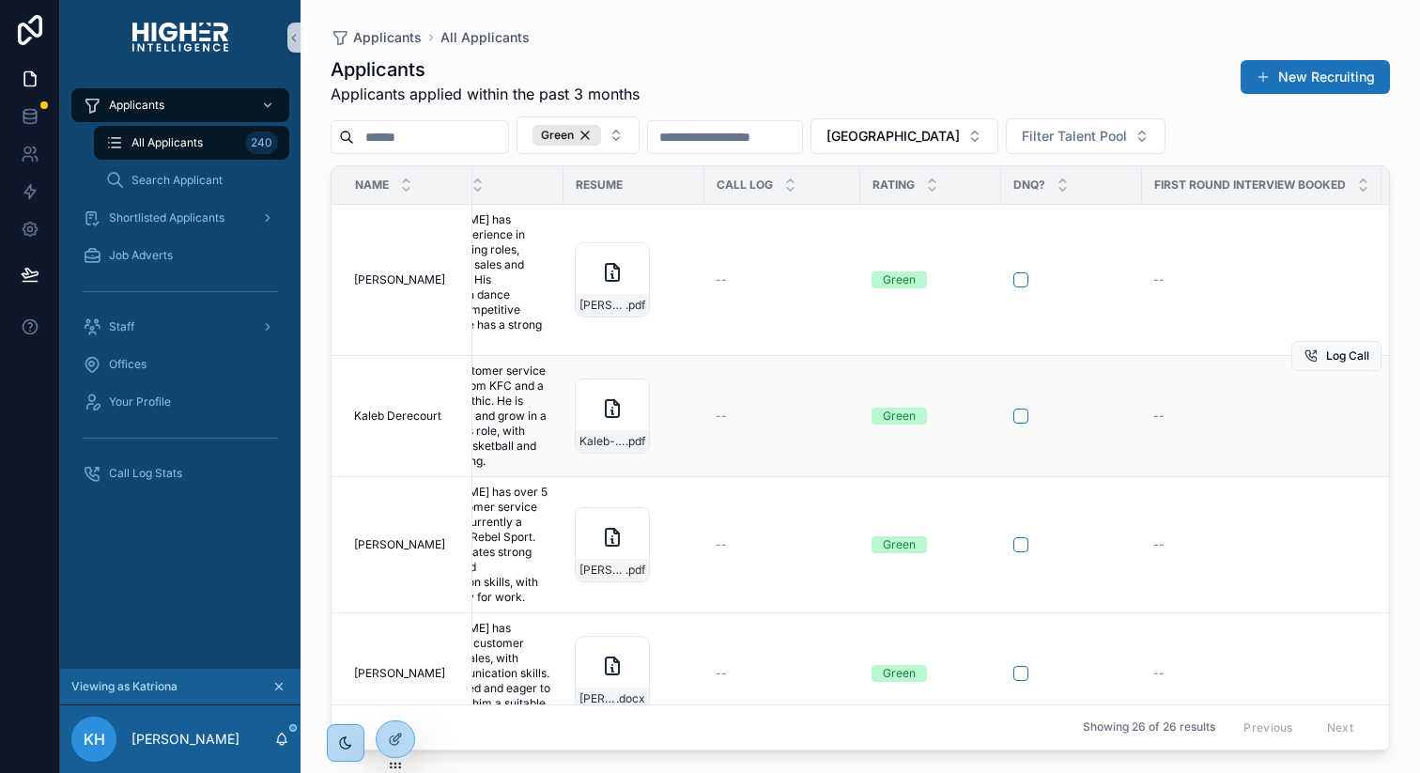
scroll to position [0, 1012]
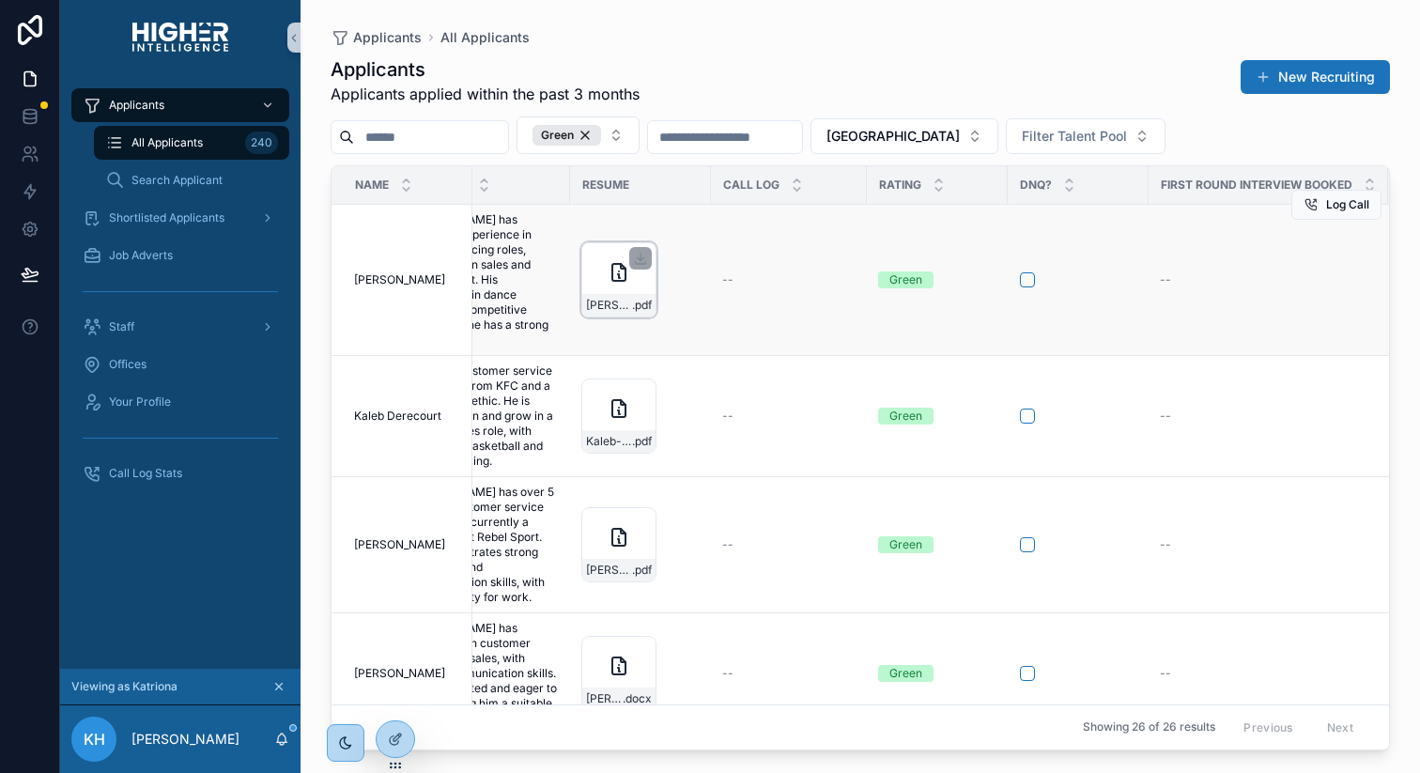
click at [626, 280] on icon "scrollable content" at bounding box center [619, 272] width 13 height 17
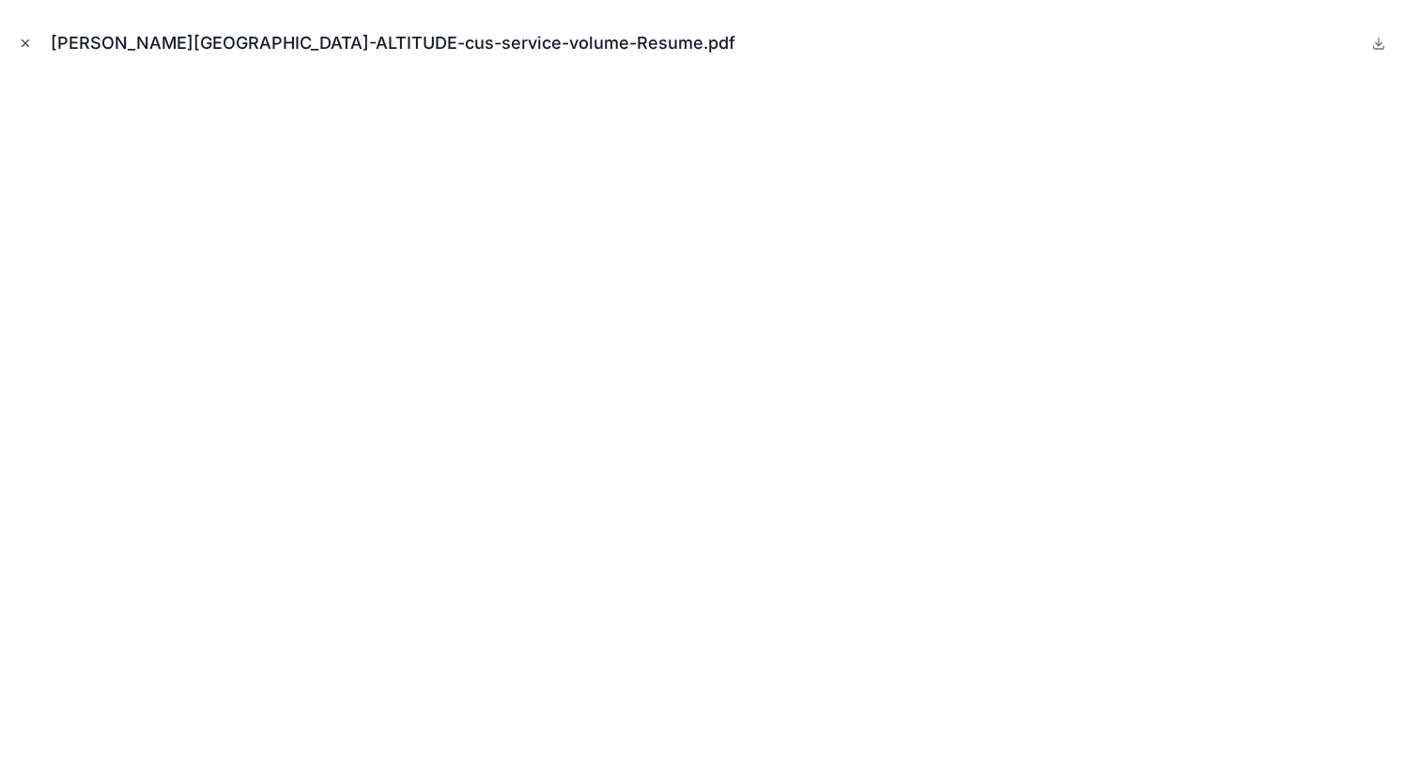
click at [25, 41] on icon "Close modal" at bounding box center [25, 43] width 13 height 13
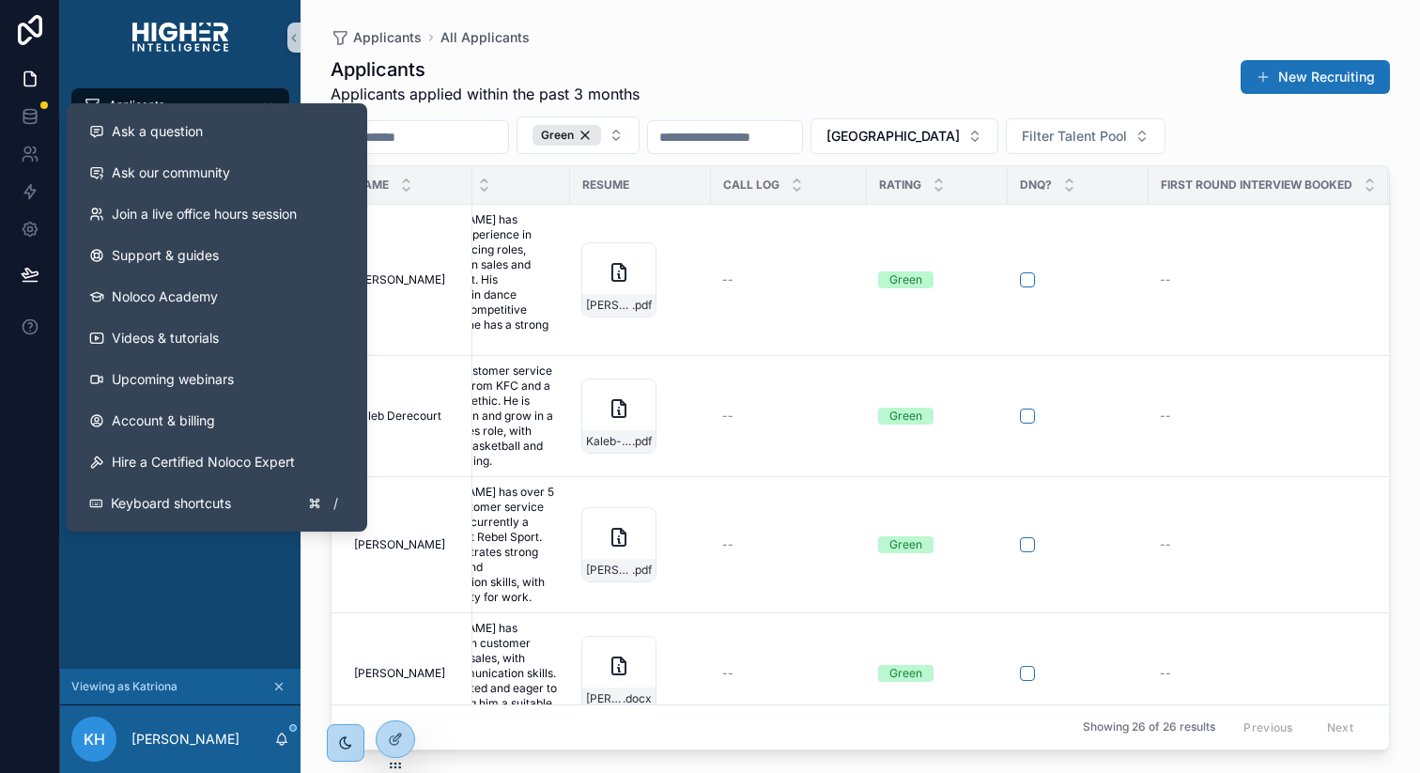
click at [0, 603] on div at bounding box center [30, 386] width 60 height 773
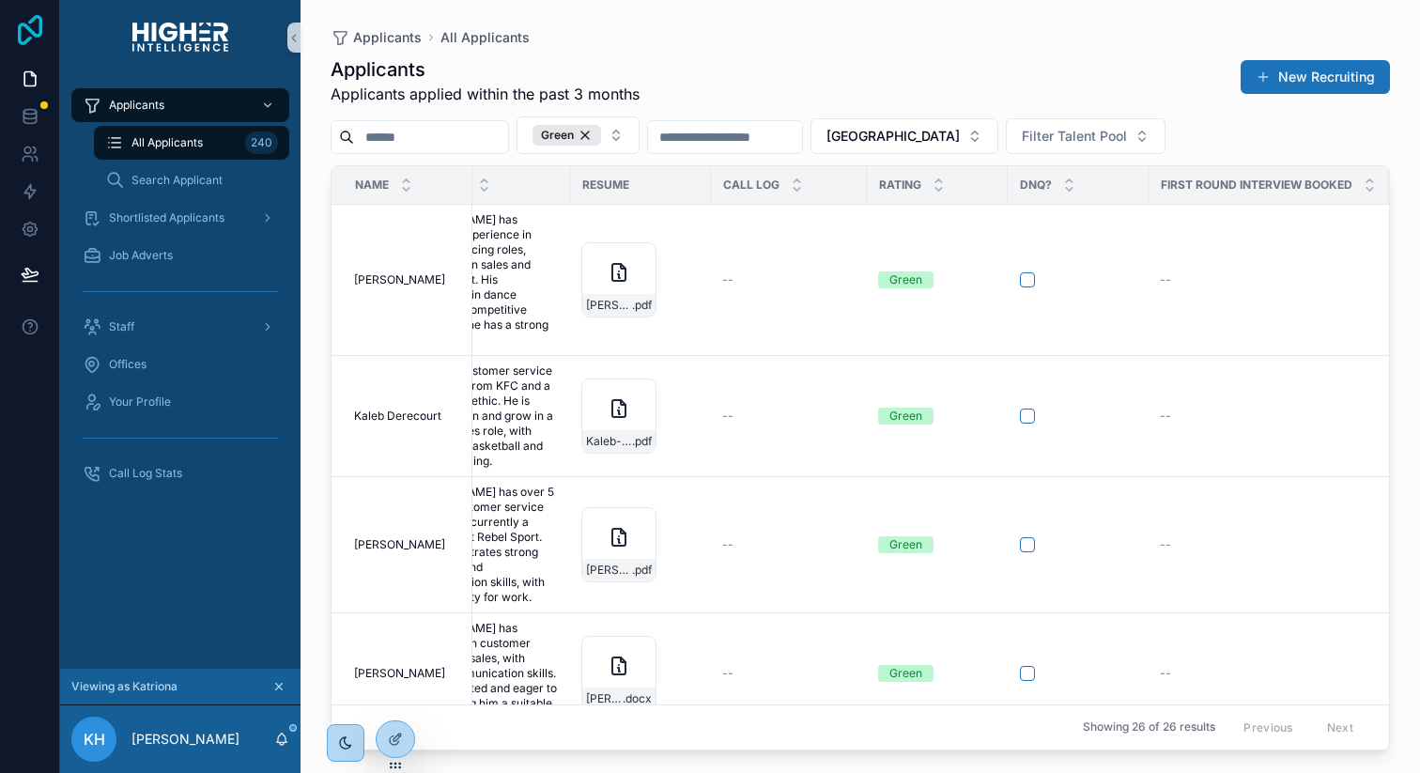
click at [39, 23] on icon at bounding box center [30, 30] width 38 height 30
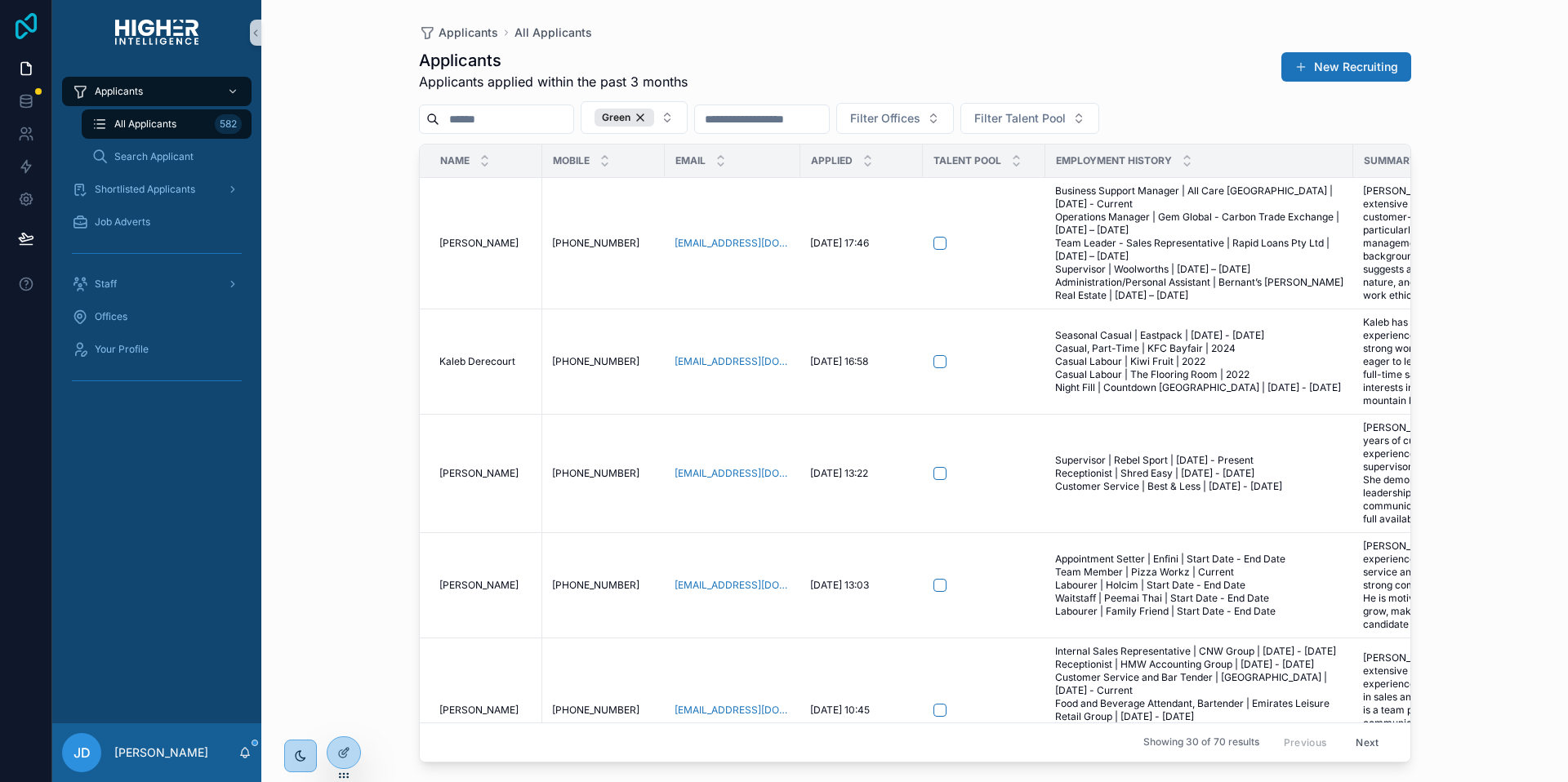
click at [23, 30] on icon at bounding box center [26, 26] width 33 height 26
